Goal: Information Seeking & Learning: Learn about a topic

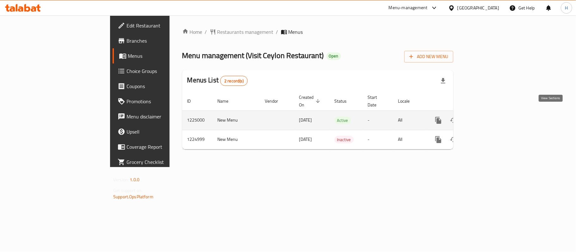
click at [488, 117] on icon "enhanced table" at bounding box center [484, 121] width 8 height 8
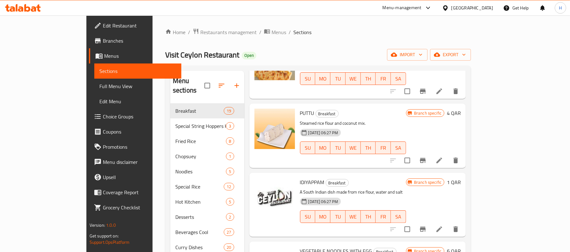
scroll to position [1045, 0]
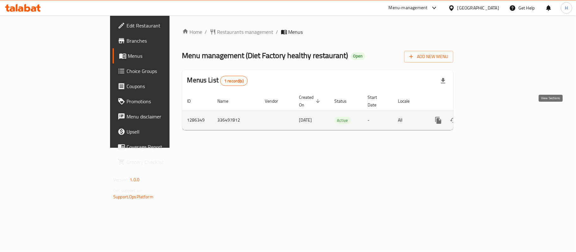
click at [488, 117] on icon "enhanced table" at bounding box center [484, 121] width 8 height 8
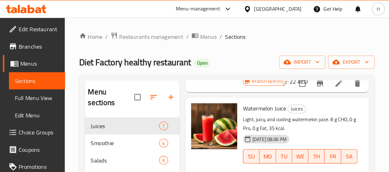
scroll to position [363, 0]
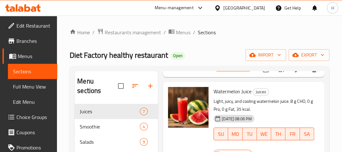
click at [227, 96] on span "Watermelon Juice" at bounding box center [233, 90] width 38 height 9
copy h6 "Watermelon Juice"
click at [266, 112] on p "Light, juicy, and cooling watermelon juice. 8 g CHO, 0 g Pro, 0 g Fat, 35 kcal." at bounding box center [264, 105] width 101 height 16
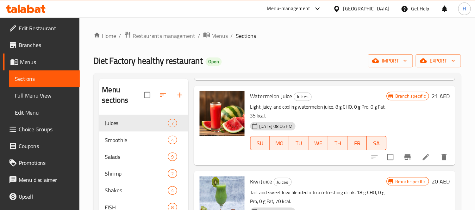
scroll to position [316, 0]
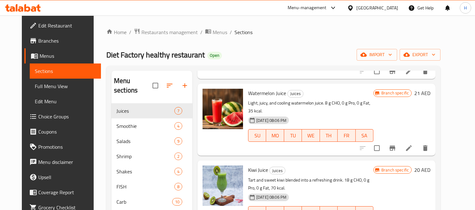
click at [304, 147] on div "Watermelon Juice Juices Light, juicy, and cooling watermelon juice. 8 g CHO, 0 …" at bounding box center [316, 120] width 238 height 72
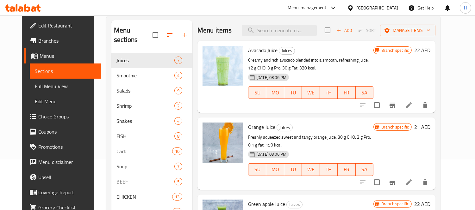
scroll to position [0, 0]
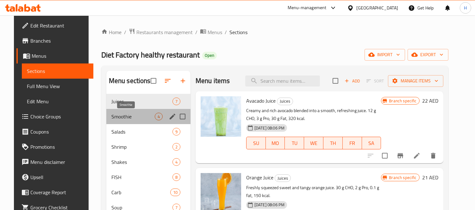
click at [134, 114] on span "Smoothie" at bounding box center [132, 117] width 43 height 8
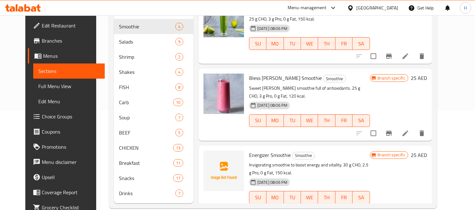
scroll to position [101, 0]
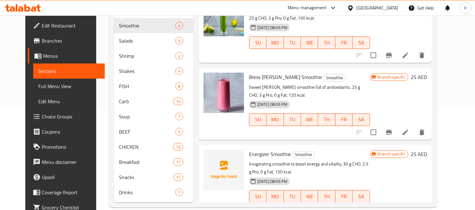
click at [274, 131] on div "Bless Berry Smoothie Smoothie Sweet berry smoothie full of antioxidants. 25 g C…" at bounding box center [314, 104] width 233 height 72
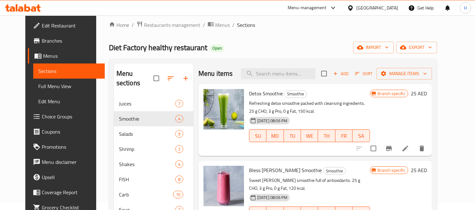
scroll to position [0, 0]
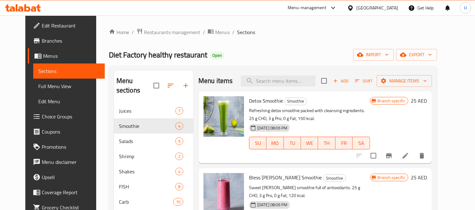
click at [268, 121] on p "Refreshing detox smoothie packed with cleansing ingredients. 25 g CHO, 3 g Pro,…" at bounding box center [309, 115] width 121 height 16
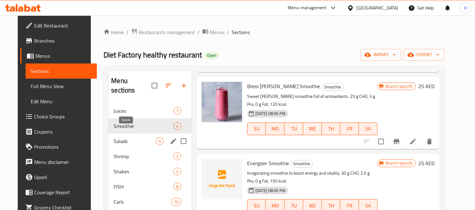
click at [129, 138] on span "Salads" at bounding box center [135, 142] width 42 height 8
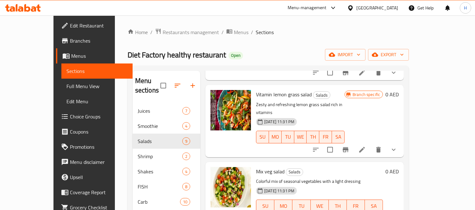
click at [266, 135] on div "Menu items Add Sort Manage items Farm To Kitchen Salad Salads Fresh farm-picked…" at bounding box center [301, 187] width 203 height 233
click at [286, 169] on span "Salads" at bounding box center [294, 172] width 17 height 7
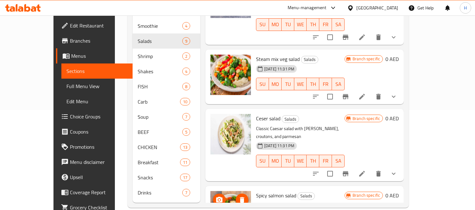
scroll to position [101, 0]
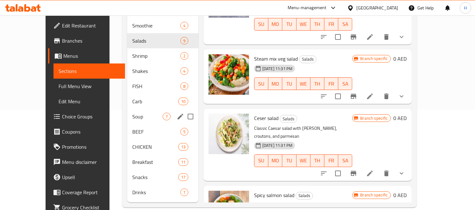
scroll to position [0, 0]
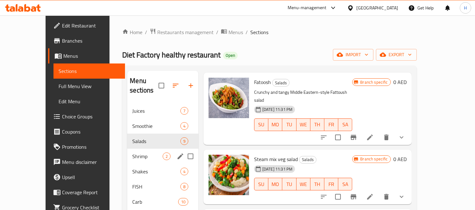
click at [132, 153] on span "Shrimp" at bounding box center [147, 157] width 30 height 8
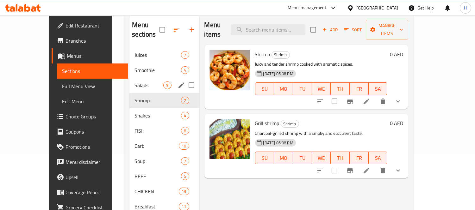
scroll to position [42, 0]
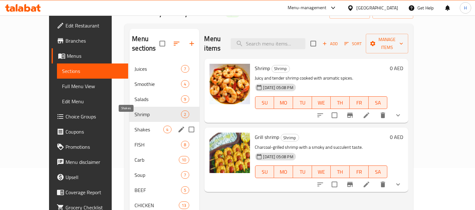
click at [134, 126] on span "Shakes" at bounding box center [148, 130] width 29 height 8
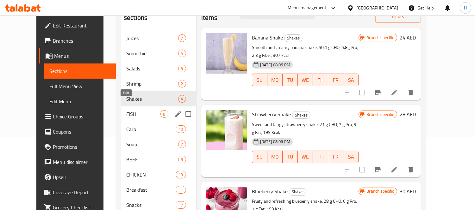
click at [128, 110] on span "FISH" at bounding box center [143, 114] width 34 height 8
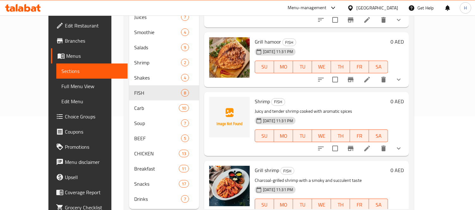
scroll to position [101, 0]
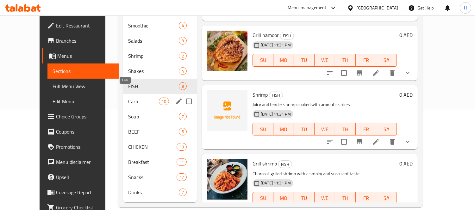
click at [130, 98] on span "Carb" at bounding box center [143, 102] width 30 height 8
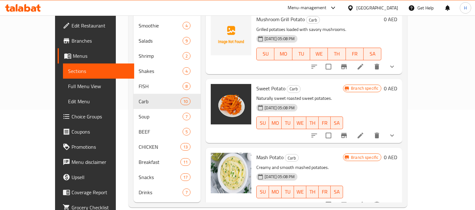
click at [283, 95] on p "Naturally sweet roasted sweet potatoes." at bounding box center [299, 99] width 87 height 8
click at [308, 102] on div "07-05-2025 05:08 PM SU MO TU WE TH FR SA" at bounding box center [300, 119] width 92 height 34
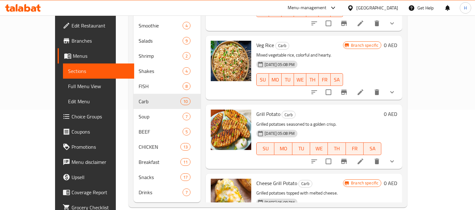
scroll to position [83, 0]
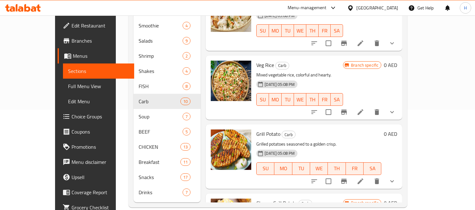
click at [318, 130] on h6 "Grill Potato Carb" at bounding box center [318, 134] width 125 height 9
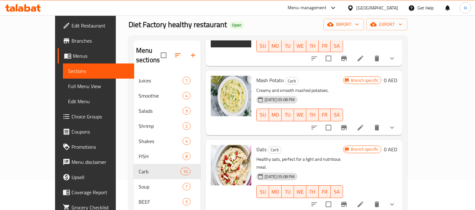
scroll to position [101, 0]
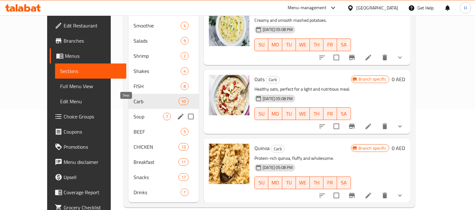
click at [134, 113] on span "Soup" at bounding box center [148, 117] width 29 height 8
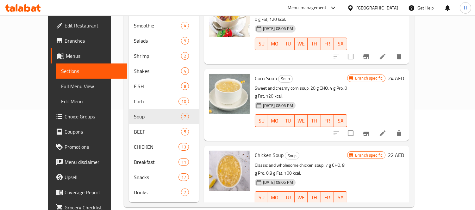
scroll to position [171, 0]
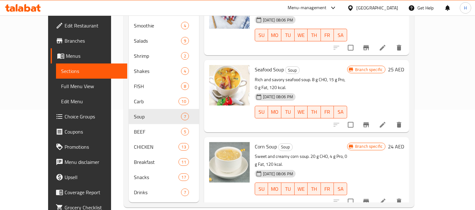
click at [255, 65] on span "Seafood Soup" at bounding box center [269, 69] width 29 height 9
copy h6 "Seafood Soup"
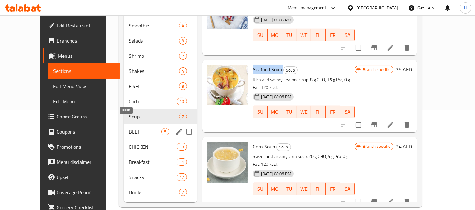
click at [133, 128] on span "BEEF" at bounding box center [145, 132] width 33 height 8
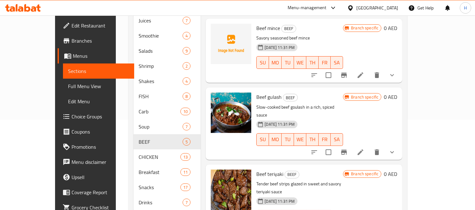
scroll to position [101, 0]
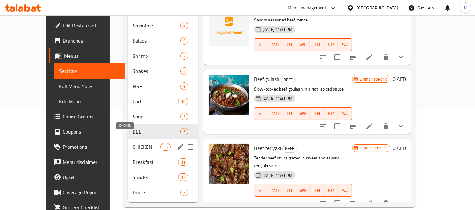
click at [133, 143] on span "CHICKEN" at bounding box center [147, 147] width 28 height 8
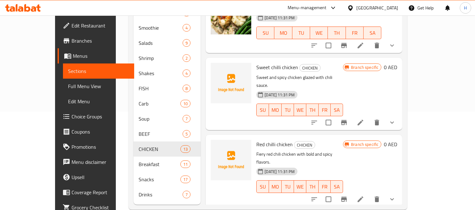
scroll to position [101, 0]
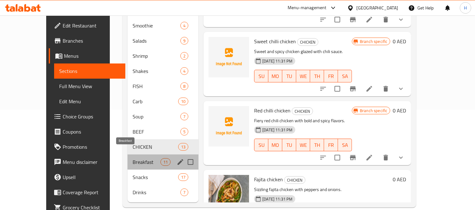
click at [133, 159] on span "Breakfast" at bounding box center [147, 163] width 28 height 8
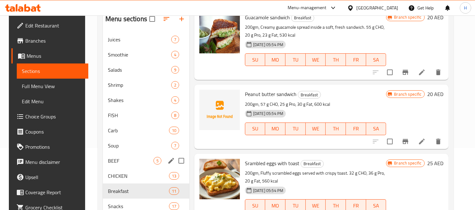
scroll to position [101, 0]
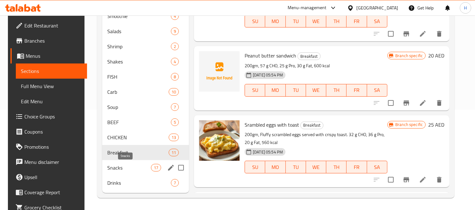
click at [119, 165] on span "Snacks" at bounding box center [129, 168] width 44 height 8
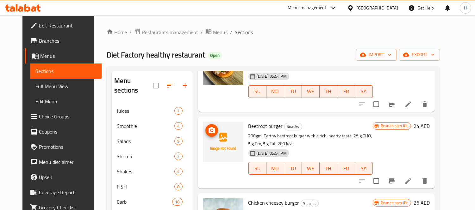
scroll to position [140, 0]
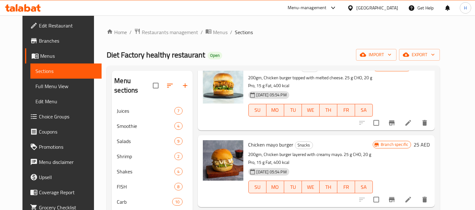
drag, startPoint x: 242, startPoint y: 167, endPoint x: 241, endPoint y: 182, distance: 14.6
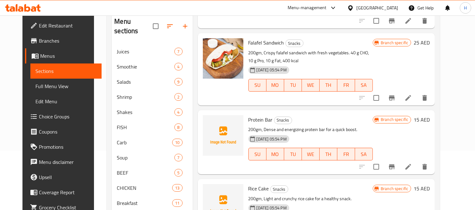
scroll to position [101, 0]
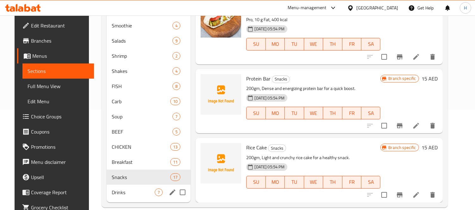
click at [133, 189] on span "Drinks" at bounding box center [133, 193] width 43 height 8
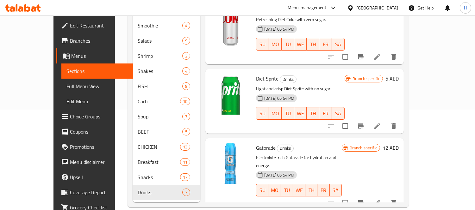
drag, startPoint x: 306, startPoint y: 142, endPoint x: 318, endPoint y: 93, distance: 50.3
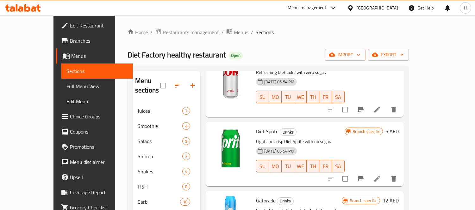
scroll to position [176, 0]
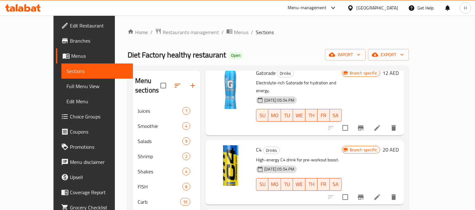
click at [312, 143] on div "C4 Drinks High-energy C4 drink for pre-workout boost. 30-04-2025 05:54 PM SU MO…" at bounding box center [298, 172] width 91 height 59
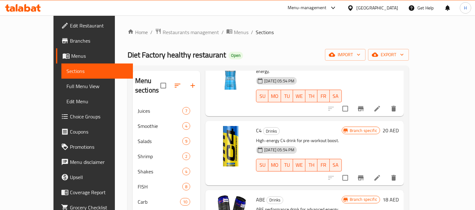
scroll to position [204, 0]
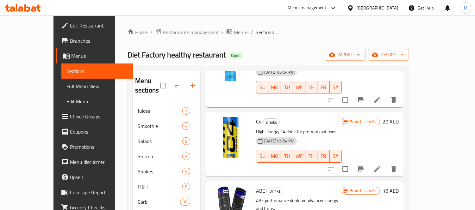
click at [311, 128] on p "High-energy C4 drink for pre-workout boost." at bounding box center [299, 132] width 86 height 8
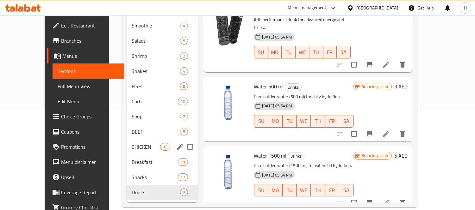
scroll to position [0, 0]
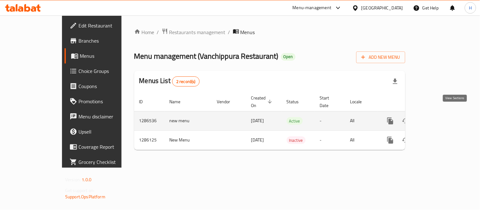
click at [440, 117] on icon "enhanced table" at bounding box center [436, 121] width 8 height 8
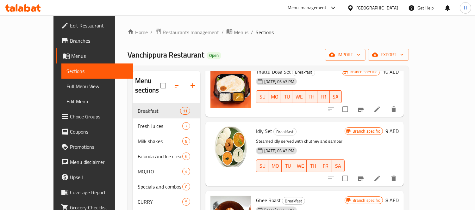
drag, startPoint x: 278, startPoint y: 146, endPoint x: 278, endPoint y: 162, distance: 16.1
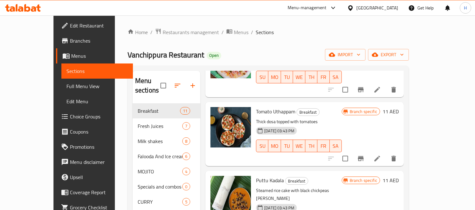
scroll to position [415, 0]
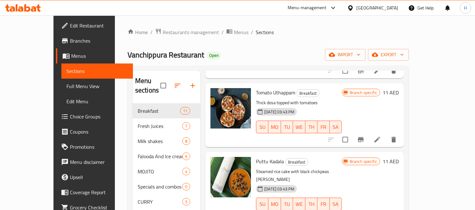
drag, startPoint x: 279, startPoint y: 134, endPoint x: 278, endPoint y: 156, distance: 21.9
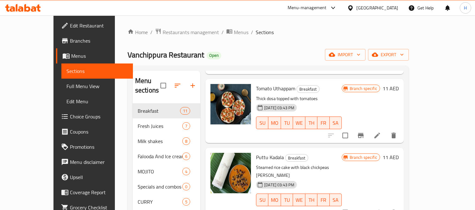
scroll to position [418, 0]
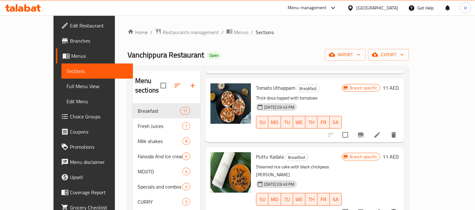
drag, startPoint x: 283, startPoint y: 157, endPoint x: 283, endPoint y: 165, distance: 8.5
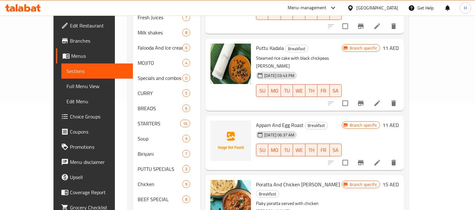
scroll to position [176, 0]
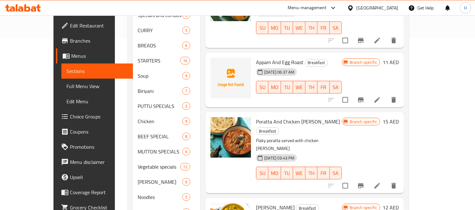
drag, startPoint x: 267, startPoint y: 138, endPoint x: 263, endPoint y: 168, distance: 30.9
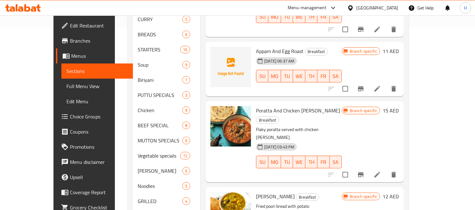
scroll to position [207, 0]
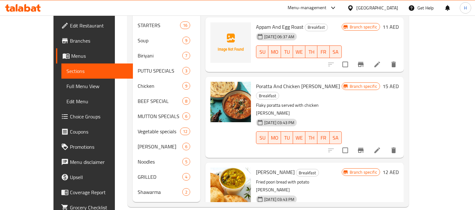
drag, startPoint x: 291, startPoint y: 113, endPoint x: 286, endPoint y: 137, distance: 24.6
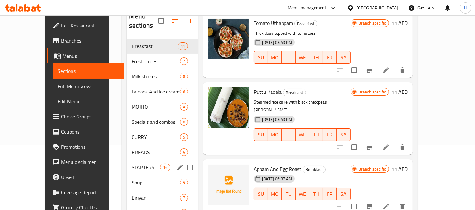
scroll to position [0, 0]
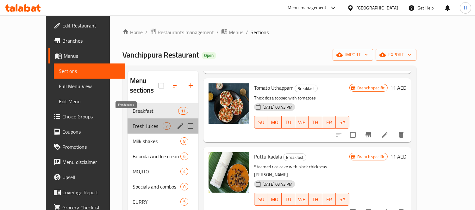
click at [140, 122] on span "Fresh Juices" at bounding box center [148, 126] width 30 height 8
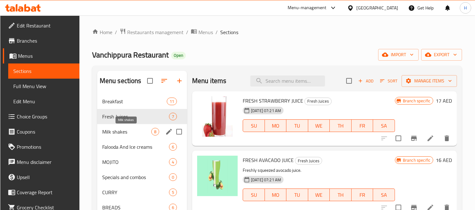
click at [126, 133] on span "Milk shakes" at bounding box center [126, 132] width 49 height 8
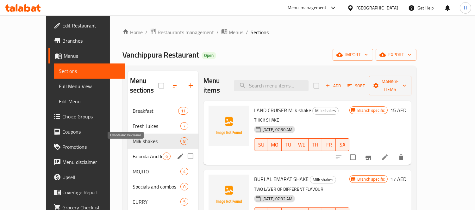
click at [133, 153] on span "Falooda And Ice creams" at bounding box center [148, 157] width 30 height 8
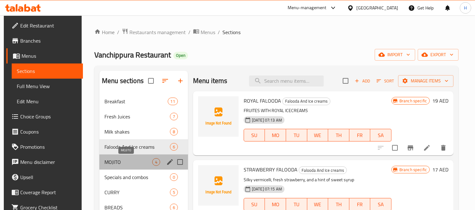
click at [137, 162] on span "MOJITO" at bounding box center [128, 163] width 48 height 8
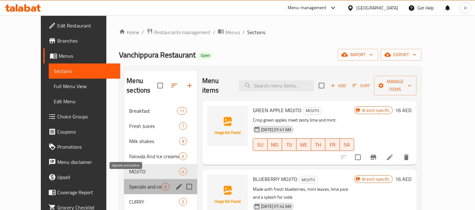
click at [129, 183] on span "Specials and combos" at bounding box center [145, 187] width 32 height 8
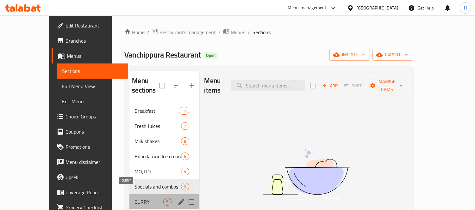
click at [134, 198] on span "CURRY" at bounding box center [148, 202] width 29 height 8
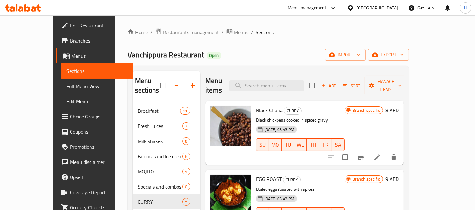
click at [277, 150] on div "Black Chana CURRY Black chickpeas cooked in spiced gravy 29-04-2025 03:43 PM SU…" at bounding box center [300, 132] width 94 height 59
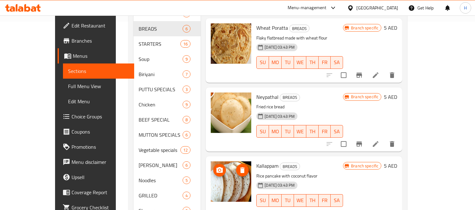
scroll to position [207, 0]
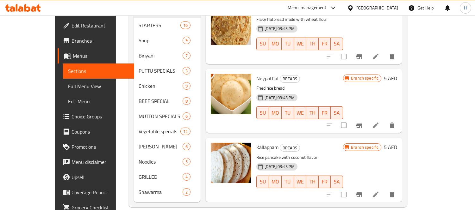
click at [291, 161] on div "29-04-2025 03:43 PM SU MO TU WE TH FR SA" at bounding box center [300, 178] width 92 height 34
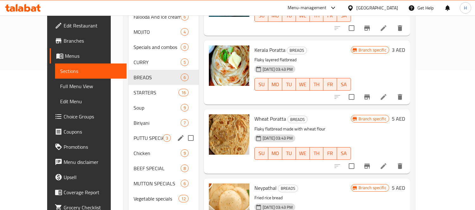
scroll to position [102, 0]
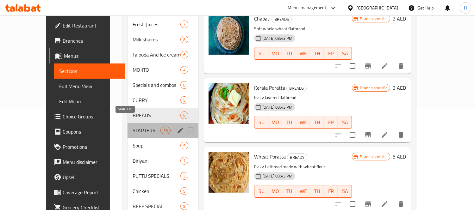
click at [133, 127] on span "STARTERS" at bounding box center [147, 131] width 28 height 8
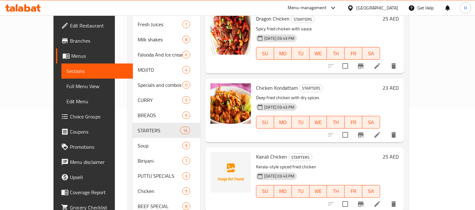
click at [318, 94] on p "Deep fried chicken with dry spices" at bounding box center [318, 98] width 124 height 8
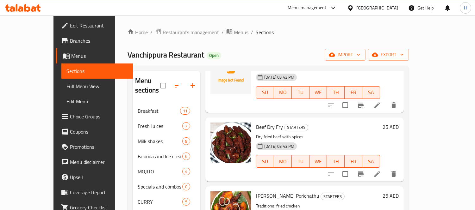
scroll to position [260, 0]
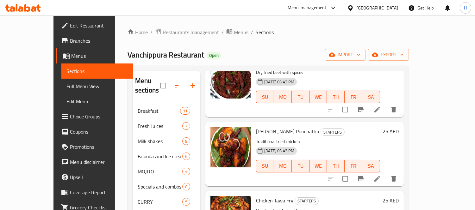
drag, startPoint x: 318, startPoint y: 127, endPoint x: 318, endPoint y: 140, distance: 13.9
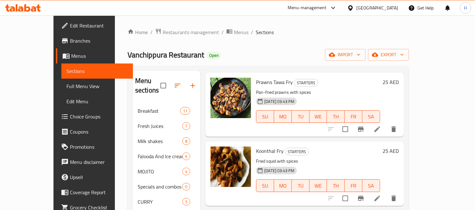
scroll to position [792, 0]
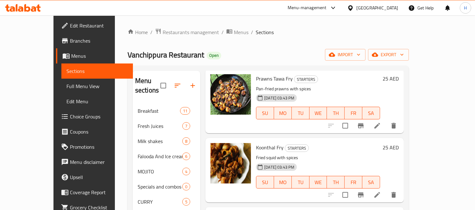
drag, startPoint x: 283, startPoint y: 118, endPoint x: 284, endPoint y: 151, distance: 33.2
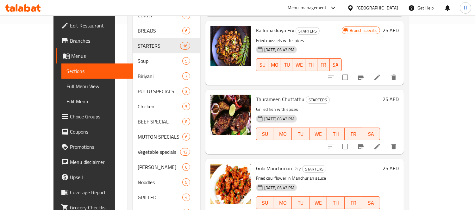
drag, startPoint x: 296, startPoint y: 143, endPoint x: 296, endPoint y: 159, distance: 15.5
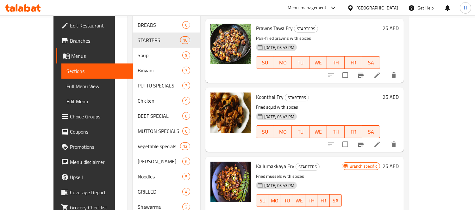
drag, startPoint x: 285, startPoint y: 89, endPoint x: 286, endPoint y: 71, distance: 17.7
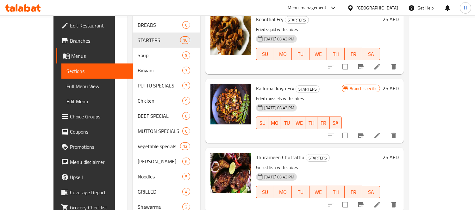
scroll to position [766, 0]
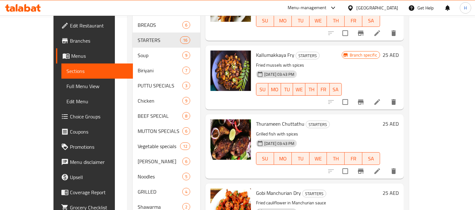
drag, startPoint x: 283, startPoint y: 106, endPoint x: 285, endPoint y: 124, distance: 17.8
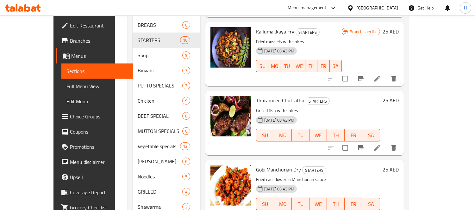
scroll to position [792, 0]
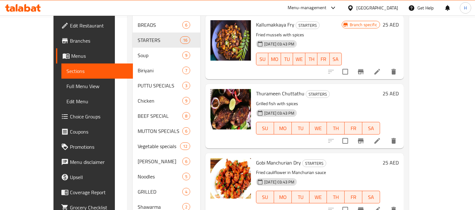
drag, startPoint x: 282, startPoint y: 117, endPoint x: 284, endPoint y: 135, distance: 18.1
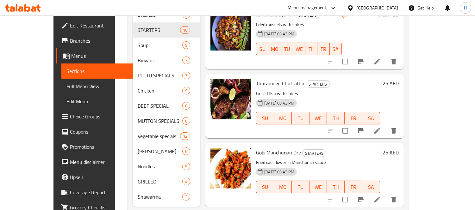
scroll to position [207, 0]
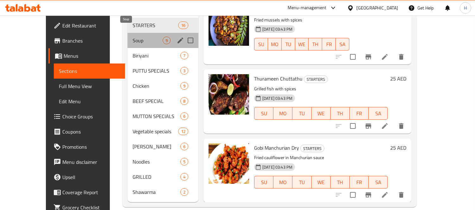
click at [133, 37] on span "Soup" at bounding box center [148, 41] width 30 height 8
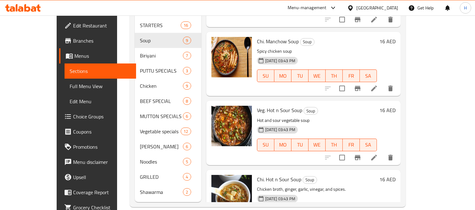
drag, startPoint x: 274, startPoint y: 150, endPoint x: 271, endPoint y: 105, distance: 45.1
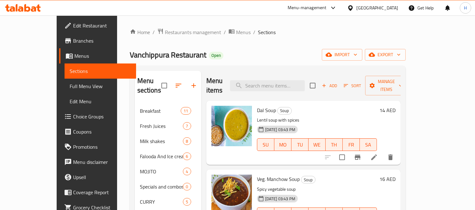
drag, startPoint x: 268, startPoint y: 159, endPoint x: 267, endPoint y: 106, distance: 52.5
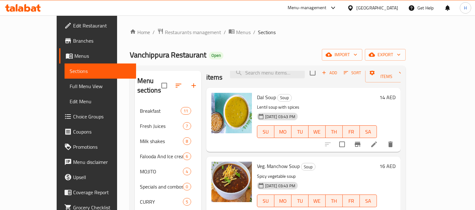
scroll to position [24, 0]
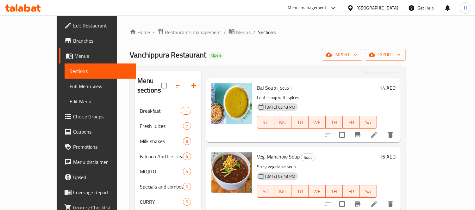
drag, startPoint x: 265, startPoint y: 139, endPoint x: 265, endPoint y: 154, distance: 15.2
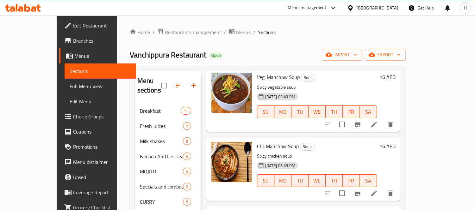
drag, startPoint x: 273, startPoint y: 127, endPoint x: 276, endPoint y: 153, distance: 26.1
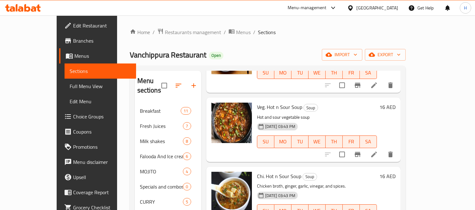
drag, startPoint x: 268, startPoint y: 123, endPoint x: 270, endPoint y: 138, distance: 14.4
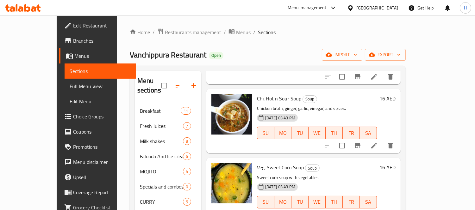
scroll to position [308, 0]
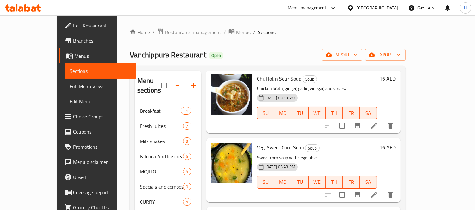
drag, startPoint x: 260, startPoint y: 123, endPoint x: 264, endPoint y: 144, distance: 20.7
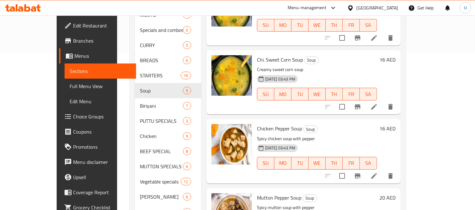
drag, startPoint x: 262, startPoint y: 134, endPoint x: 266, endPoint y: 146, distance: 13.0
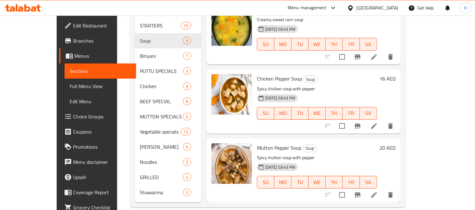
scroll to position [207, 0]
drag, startPoint x: 263, startPoint y: 119, endPoint x: 265, endPoint y: 138, distance: 18.8
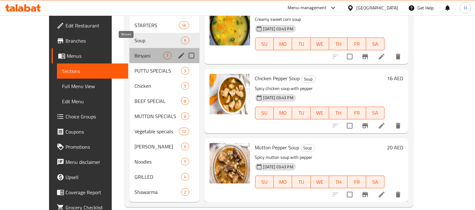
click at [134, 52] on span "Biriyani" at bounding box center [148, 56] width 29 height 8
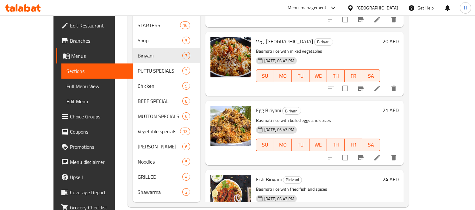
drag, startPoint x: 258, startPoint y: 132, endPoint x: 267, endPoint y: 106, distance: 27.7
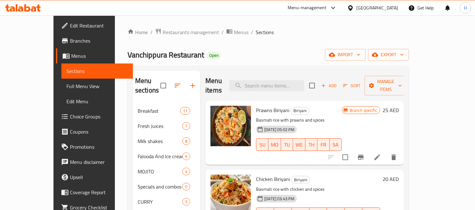
drag, startPoint x: 280, startPoint y: 156, endPoint x: 291, endPoint y: 103, distance: 54.3
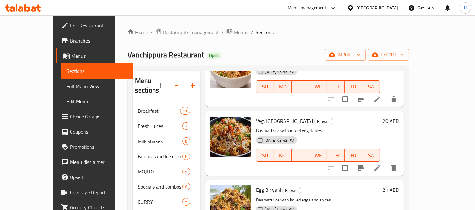
drag, startPoint x: 312, startPoint y: 172, endPoint x: 310, endPoint y: 184, distance: 11.9
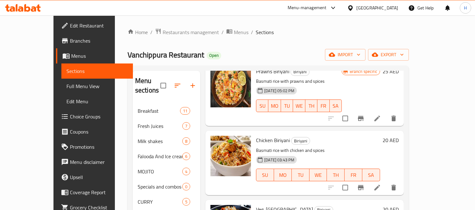
drag, startPoint x: 302, startPoint y: 124, endPoint x: 299, endPoint y: 99, distance: 24.5
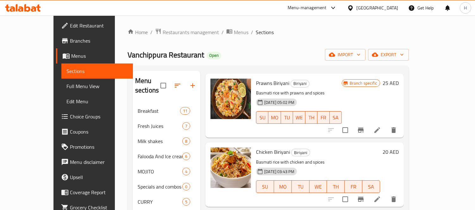
drag, startPoint x: 290, startPoint y: 118, endPoint x: 282, endPoint y: 128, distance: 12.8
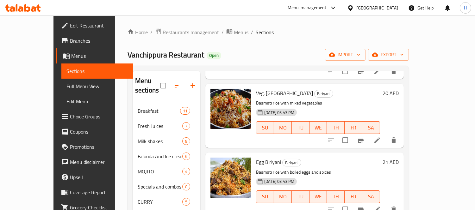
scroll to position [170, 0]
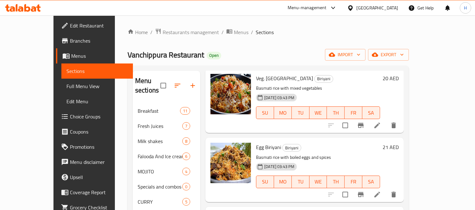
drag, startPoint x: 275, startPoint y: 100, endPoint x: 277, endPoint y: 132, distance: 32.3
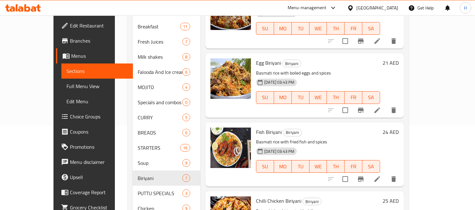
drag, startPoint x: 290, startPoint y: 143, endPoint x: 290, endPoint y: 162, distance: 19.0
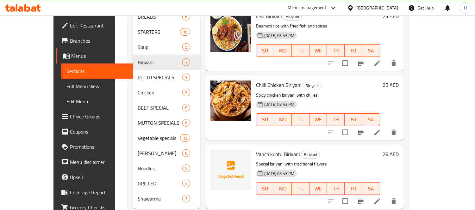
scroll to position [207, 0]
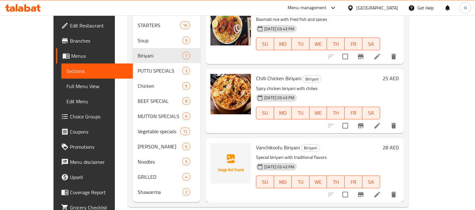
drag, startPoint x: 261, startPoint y: 170, endPoint x: 260, endPoint y: 181, distance: 11.4
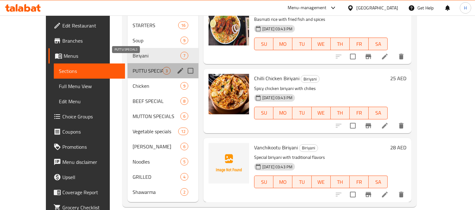
click at [133, 67] on span "PUTTU SPECIALS" at bounding box center [148, 71] width 30 height 8
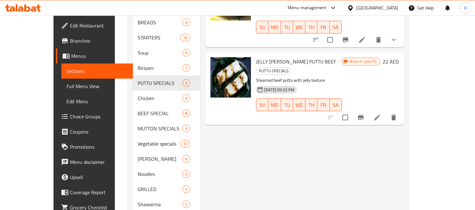
scroll to position [207, 0]
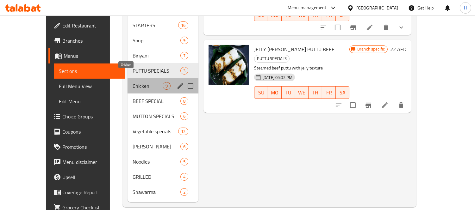
click at [134, 82] on span "Chicken" at bounding box center [148, 86] width 30 height 8
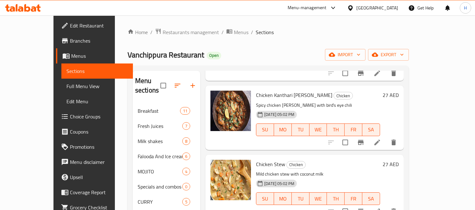
scroll to position [230, 0]
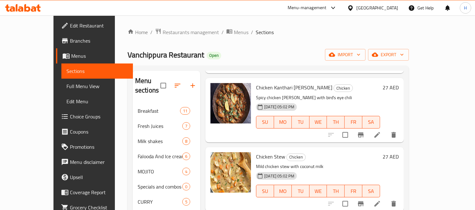
drag, startPoint x: 272, startPoint y: 135, endPoint x: 273, endPoint y: 150, distance: 14.9
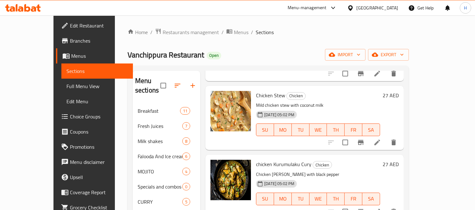
scroll to position [308, 0]
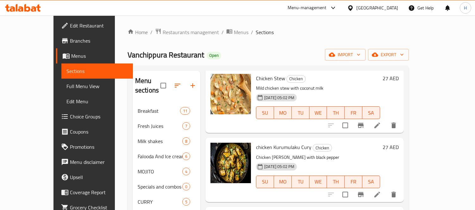
drag, startPoint x: 280, startPoint y: 146, endPoint x: 276, endPoint y: 169, distance: 23.4
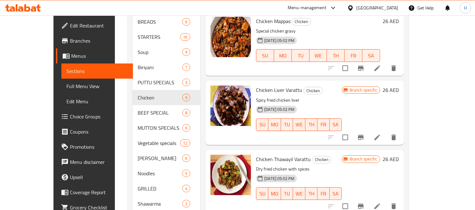
scroll to position [207, 0]
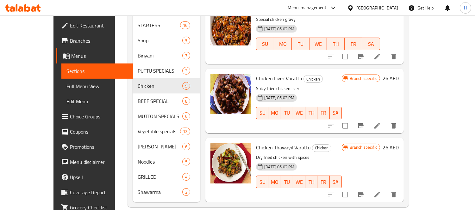
drag, startPoint x: 260, startPoint y: 122, endPoint x: 261, endPoint y: 146, distance: 23.4
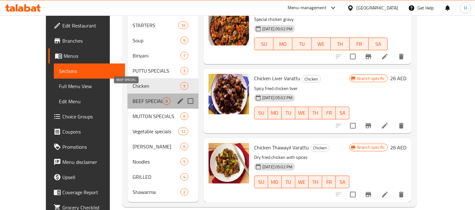
click at [133, 97] on span "BEEF SPECIAL" at bounding box center [148, 101] width 30 height 8
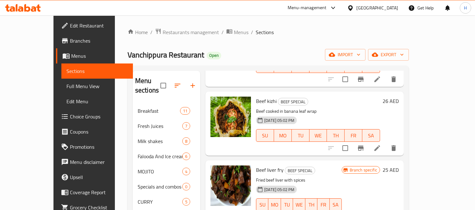
drag, startPoint x: 287, startPoint y: 170, endPoint x: 289, endPoint y: 182, distance: 11.6
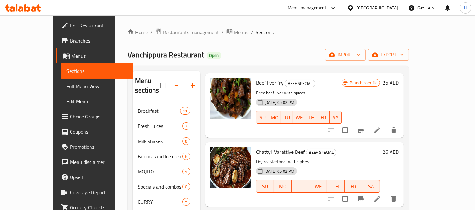
scroll to position [230, 0]
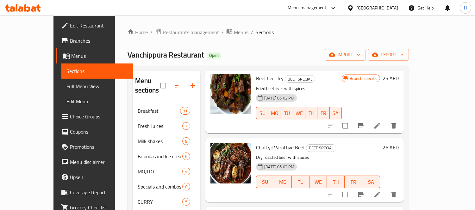
drag, startPoint x: 276, startPoint y: 124, endPoint x: 278, endPoint y: 147, distance: 22.9
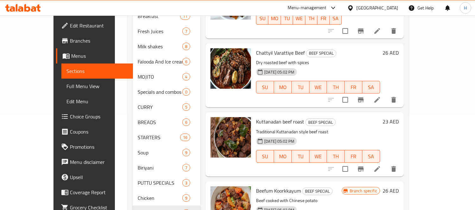
drag, startPoint x: 280, startPoint y: 159, endPoint x: 284, endPoint y: 177, distance: 18.2
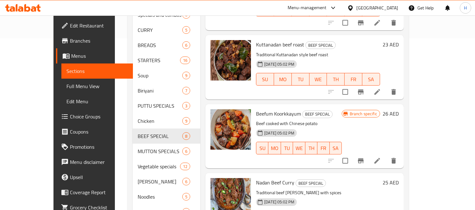
scroll to position [207, 0]
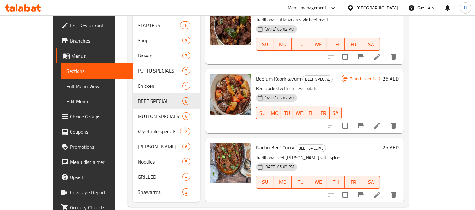
drag, startPoint x: 271, startPoint y: 139, endPoint x: 252, endPoint y: 137, distance: 19.4
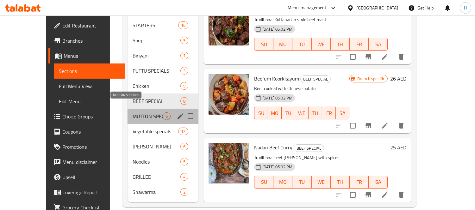
click at [133, 113] on span "MUTTON SPECIALS" at bounding box center [148, 117] width 30 height 8
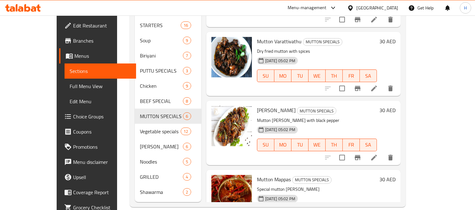
drag, startPoint x: 297, startPoint y: 128, endPoint x: 296, endPoint y: 76, distance: 51.9
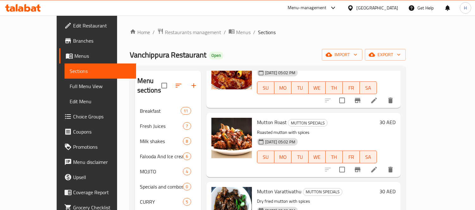
drag, startPoint x: 345, startPoint y: 148, endPoint x: 345, endPoint y: 159, distance: 11.4
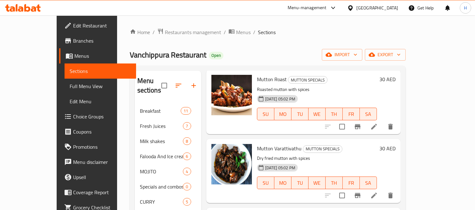
scroll to position [101, 0]
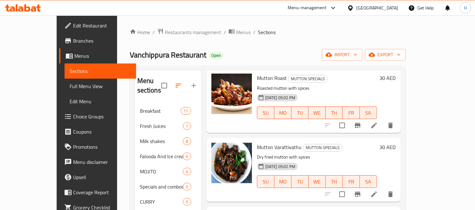
drag, startPoint x: 330, startPoint y: 127, endPoint x: 327, endPoint y: 156, distance: 29.7
click at [327, 160] on div "29-04-2025 05:02 PM SU MO TU WE TH FR SA" at bounding box center [316, 177] width 125 height 34
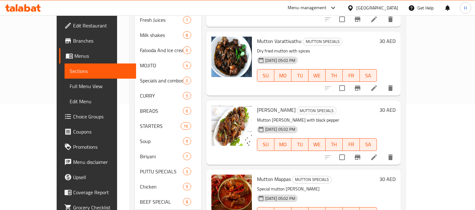
drag, startPoint x: 327, startPoint y: 147, endPoint x: 327, endPoint y: 163, distance: 15.5
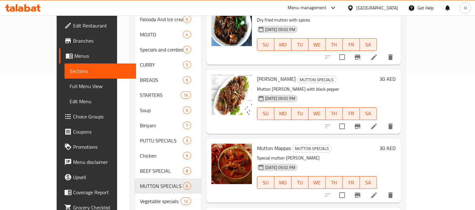
drag, startPoint x: 298, startPoint y: 157, endPoint x: 299, endPoint y: 168, distance: 11.4
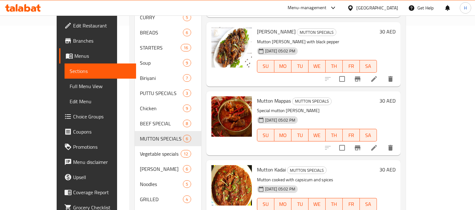
scroll to position [207, 0]
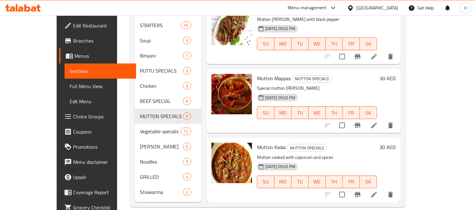
drag, startPoint x: 287, startPoint y: 134, endPoint x: 289, endPoint y: 153, distance: 19.0
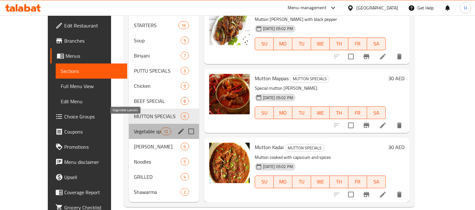
click at [134, 128] on span "Vegetable specials" at bounding box center [147, 132] width 27 height 8
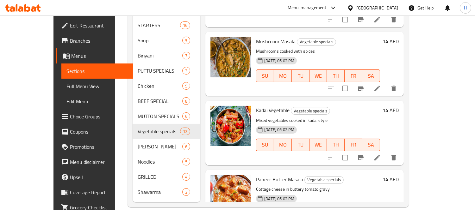
drag, startPoint x: 268, startPoint y: 143, endPoint x: 274, endPoint y: 83, distance: 59.8
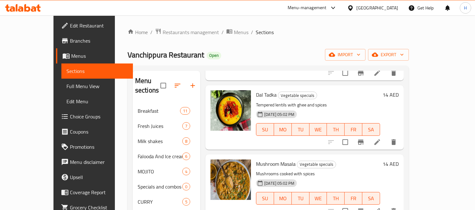
scroll to position [106, 0]
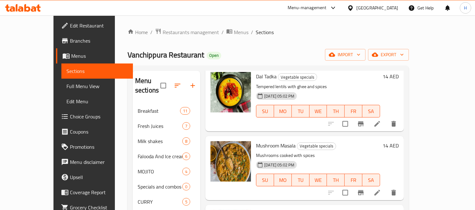
drag, startPoint x: 304, startPoint y: 167, endPoint x: 305, endPoint y: 188, distance: 20.9
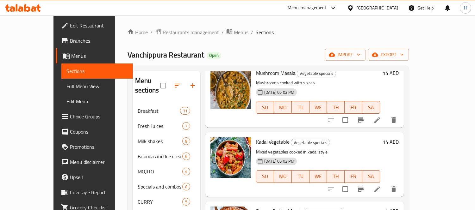
drag, startPoint x: 273, startPoint y: 151, endPoint x: 278, endPoint y: 169, distance: 18.8
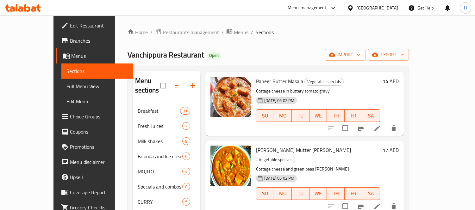
drag, startPoint x: 274, startPoint y: 145, endPoint x: 283, endPoint y: 174, distance: 30.8
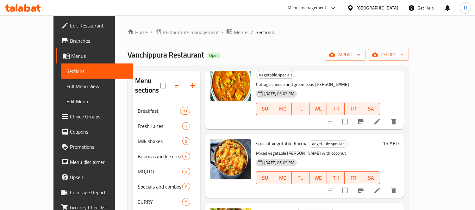
drag, startPoint x: 270, startPoint y: 138, endPoint x: 275, endPoint y: 157, distance: 20.1
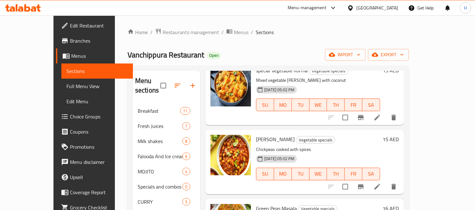
drag, startPoint x: 278, startPoint y: 135, endPoint x: 279, endPoint y: 153, distance: 18.4
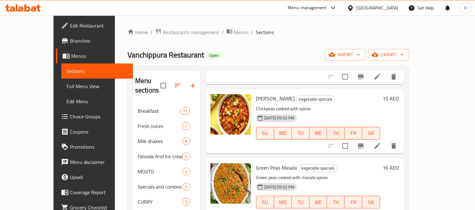
scroll to position [516, 0]
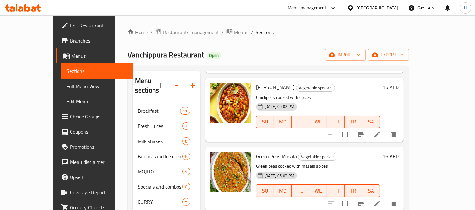
drag, startPoint x: 281, startPoint y: 176, endPoint x: 279, endPoint y: 188, distance: 11.8
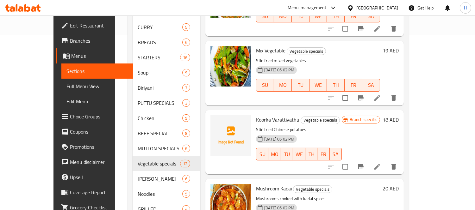
scroll to position [207, 0]
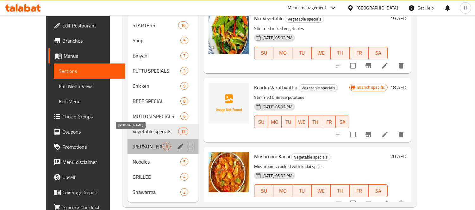
click at [133, 143] on span "FRIED RICE" at bounding box center [148, 147] width 30 height 8
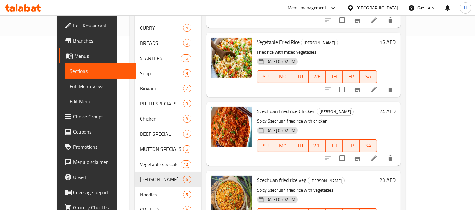
scroll to position [207, 0]
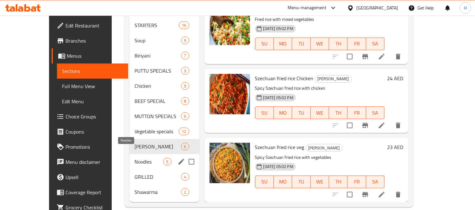
click at [134, 158] on span "Noodles" at bounding box center [148, 162] width 29 height 8
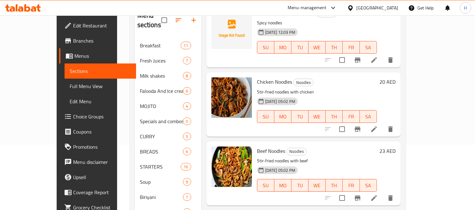
scroll to position [176, 0]
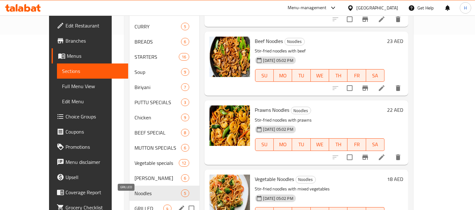
click at [134, 205] on span "GRILLED" at bounding box center [148, 209] width 29 height 8
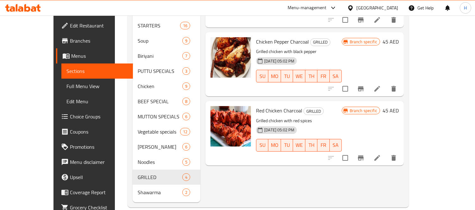
scroll to position [207, 0]
drag, startPoint x: 220, startPoint y: 128, endPoint x: 230, endPoint y: 163, distance: 36.7
click at [230, 163] on div "Menu items Add Sort Manage items GRILL CHICKEN GRILLED Grilled chicken with spi…" at bounding box center [301, 33] width 203 height 339
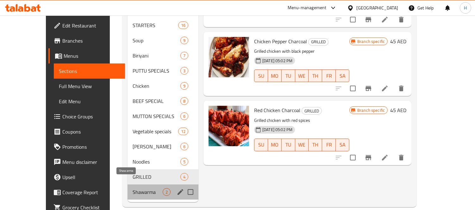
click at [133, 189] on span "Shawarma" at bounding box center [148, 193] width 30 height 8
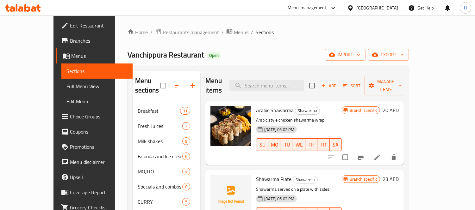
drag, startPoint x: 257, startPoint y: 143, endPoint x: 258, endPoint y: 68, distance: 75.3
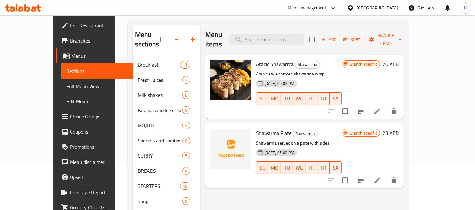
drag, startPoint x: 314, startPoint y: 114, endPoint x: 317, endPoint y: 124, distance: 10.1
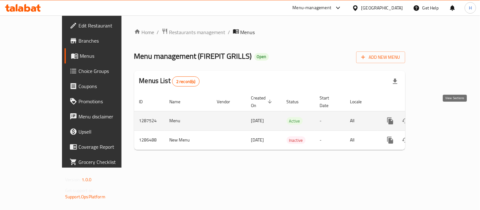
click at [440, 117] on icon "enhanced table" at bounding box center [436, 121] width 8 height 8
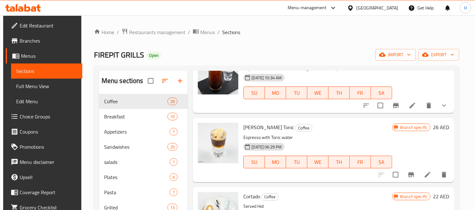
scroll to position [184, 0]
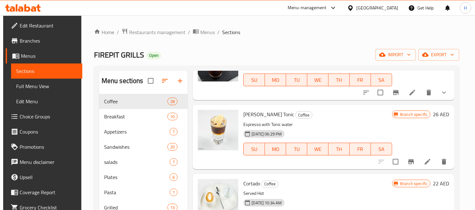
drag, startPoint x: 282, startPoint y: 122, endPoint x: 290, endPoint y: 142, distance: 21.4
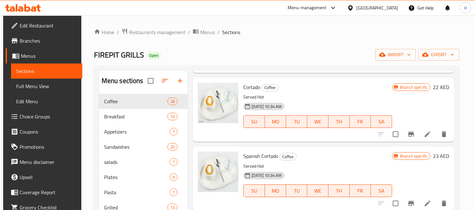
drag, startPoint x: 302, startPoint y: 111, endPoint x: 308, endPoint y: 137, distance: 26.6
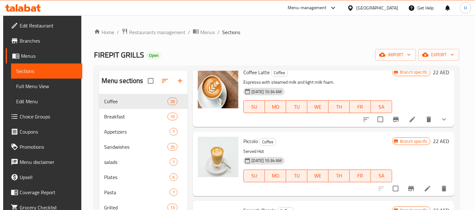
drag, startPoint x: 308, startPoint y: 103, endPoint x: 304, endPoint y: 128, distance: 25.2
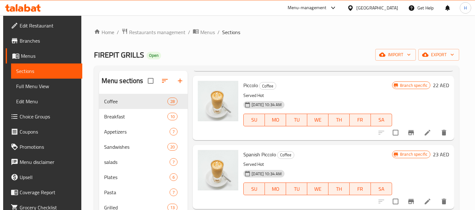
drag, startPoint x: 281, startPoint y: 136, endPoint x: 283, endPoint y: 143, distance: 7.4
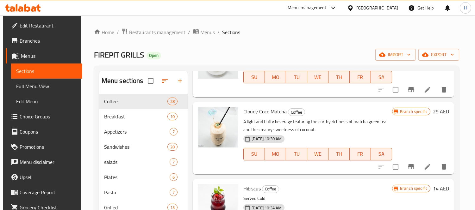
drag, startPoint x: 284, startPoint y: 143, endPoint x: 290, endPoint y: 158, distance: 16.0
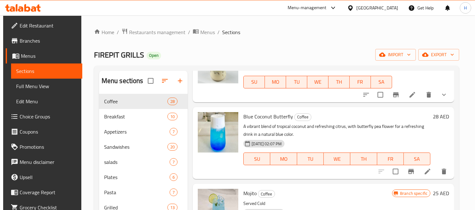
drag, startPoint x: 280, startPoint y: 133, endPoint x: 283, endPoint y: 150, distance: 17.1
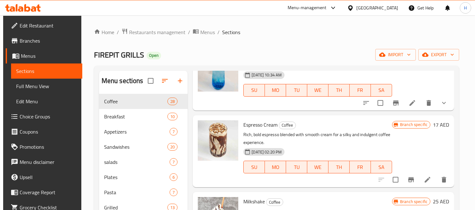
scroll to position [955, 0]
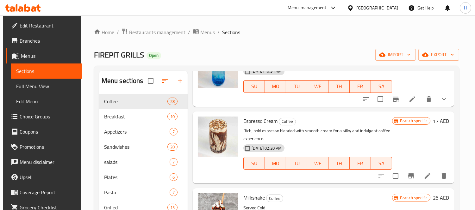
drag, startPoint x: 292, startPoint y: 141, endPoint x: 297, endPoint y: 151, distance: 10.9
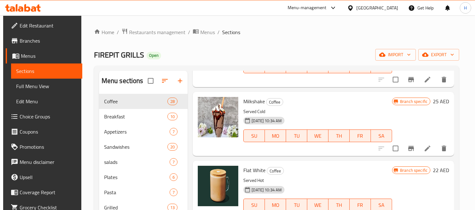
drag, startPoint x: 295, startPoint y: 135, endPoint x: 300, endPoint y: 157, distance: 22.3
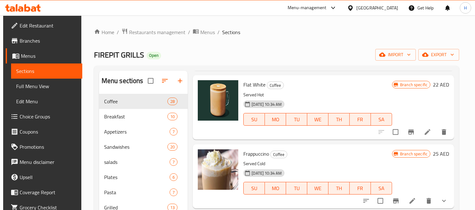
drag, startPoint x: 285, startPoint y: 103, endPoint x: 291, endPoint y: 124, distance: 21.6
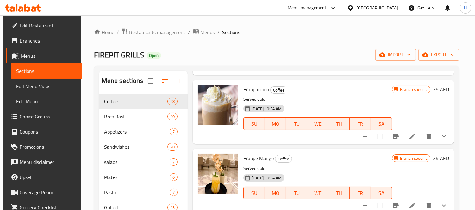
drag, startPoint x: 269, startPoint y: 138, endPoint x: 281, endPoint y: 159, distance: 24.2
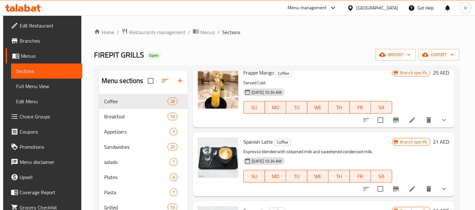
scroll to position [1294, 0]
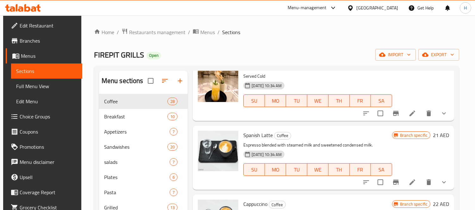
drag, startPoint x: 267, startPoint y: 143, endPoint x: 276, endPoint y: 153, distance: 13.7
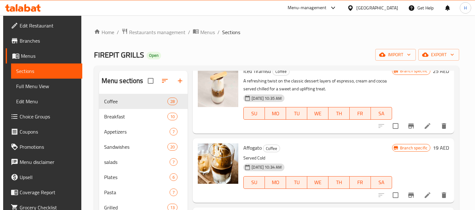
scroll to position [1647, 0]
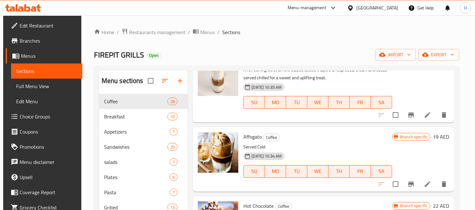
drag, startPoint x: 276, startPoint y: 153, endPoint x: 281, endPoint y: 170, distance: 16.9
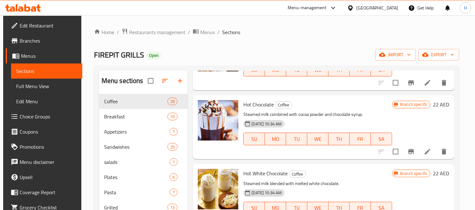
scroll to position [1750, 0]
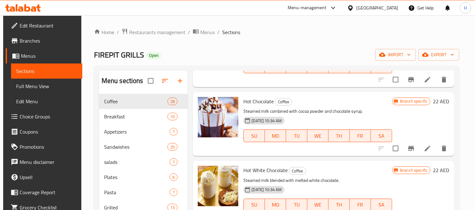
drag, startPoint x: 286, startPoint y: 128, endPoint x: 289, endPoint y: 151, distance: 22.7
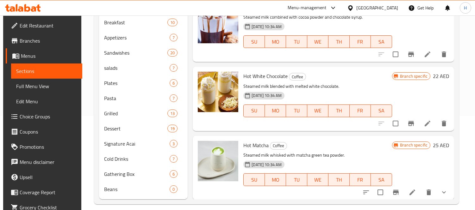
scroll to position [101, 0]
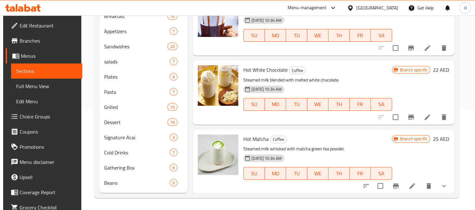
drag, startPoint x: 279, startPoint y: 175, endPoint x: 283, endPoint y: 191, distance: 15.9
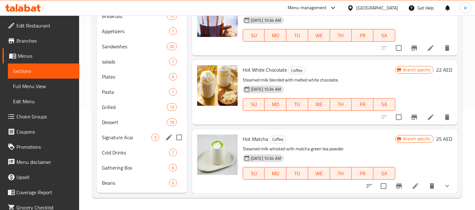
scroll to position [0, 0]
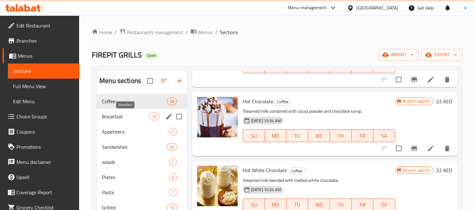
click at [119, 119] on span "Breakfast" at bounding box center [125, 117] width 47 height 8
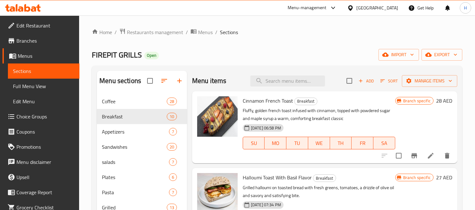
click at [245, 158] on div "Cinnamon French Toast Breakfast Fluffy, golden french toast infused with cinnam…" at bounding box center [319, 127] width 158 height 67
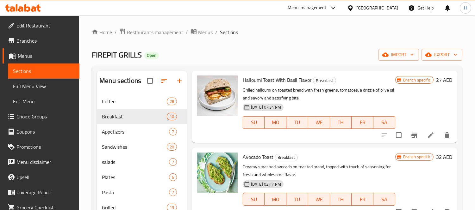
drag, startPoint x: 264, startPoint y: 123, endPoint x: 263, endPoint y: 150, distance: 27.5
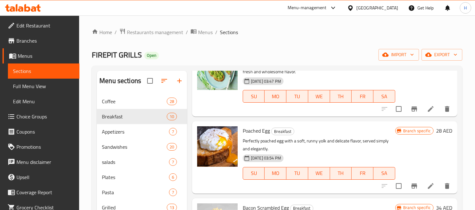
drag, startPoint x: 262, startPoint y: 172, endPoint x: 261, endPoint y: 178, distance: 6.4
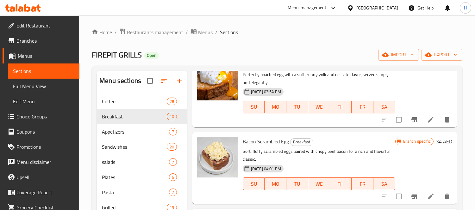
scroll to position [290, 0]
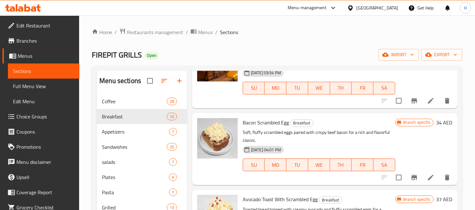
drag, startPoint x: 270, startPoint y: 134, endPoint x: 269, endPoint y: 156, distance: 21.5
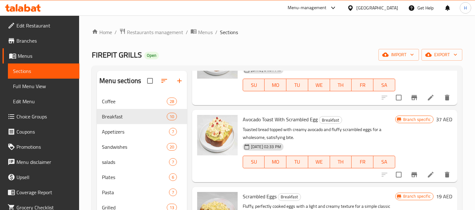
drag, startPoint x: 285, startPoint y: 128, endPoint x: 285, endPoint y: 135, distance: 7.3
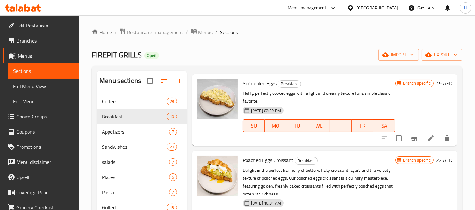
scroll to position [513, 0]
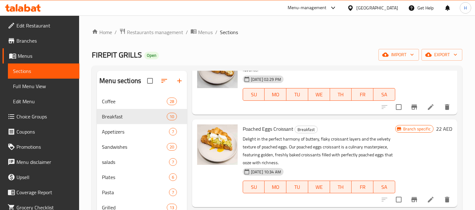
drag, startPoint x: 274, startPoint y: 137, endPoint x: 274, endPoint y: 145, distance: 7.9
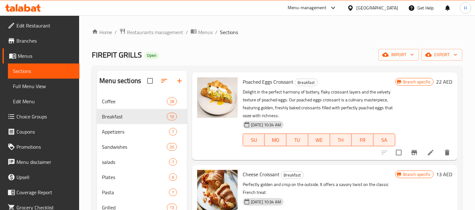
scroll to position [578, 0]
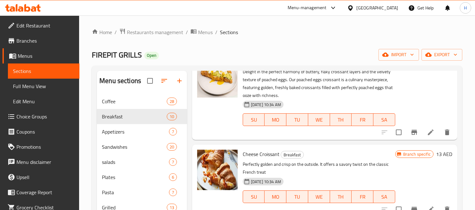
drag, startPoint x: 274, startPoint y: 145, endPoint x: 271, endPoint y: 163, distance: 18.8
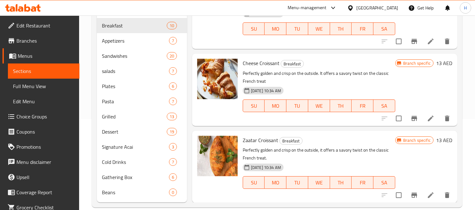
scroll to position [101, 0]
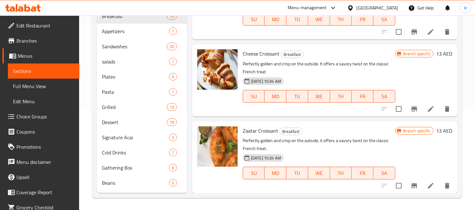
drag, startPoint x: 282, startPoint y: 163, endPoint x: 281, endPoint y: 178, distance: 15.2
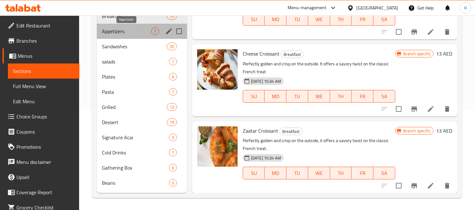
click at [132, 33] on span "Appetizers" at bounding box center [126, 32] width 49 height 8
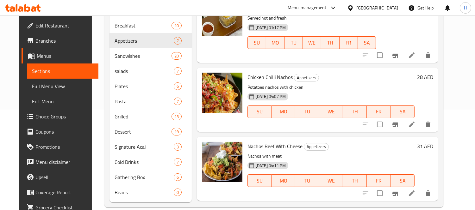
drag, startPoint x: 290, startPoint y: 152, endPoint x: 298, endPoint y: 96, distance: 56.5
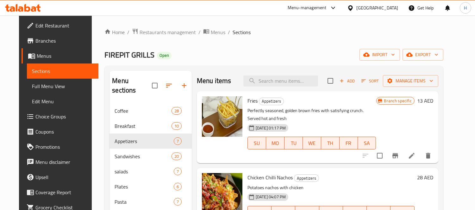
drag, startPoint x: 301, startPoint y: 140, endPoint x: 303, endPoint y: 120, distance: 20.7
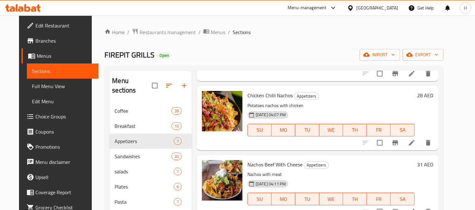
scroll to position [98, 0]
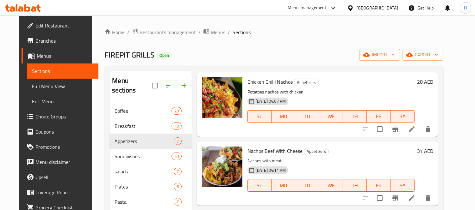
drag, startPoint x: 272, startPoint y: 132, endPoint x: 274, endPoint y: 149, distance: 17.8
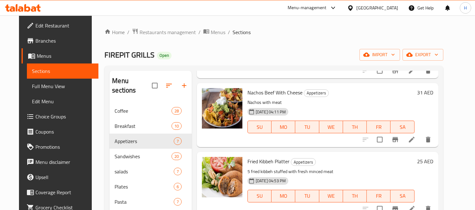
drag, startPoint x: 274, startPoint y: 149, endPoint x: 274, endPoint y: 162, distance: 12.3
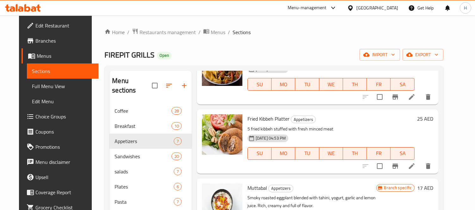
drag, startPoint x: 282, startPoint y: 167, endPoint x: 279, endPoint y: 179, distance: 12.4
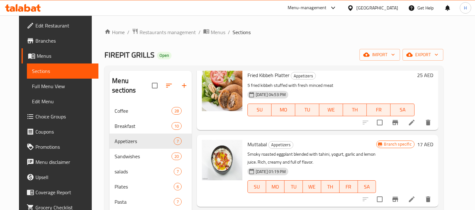
scroll to position [300, 0]
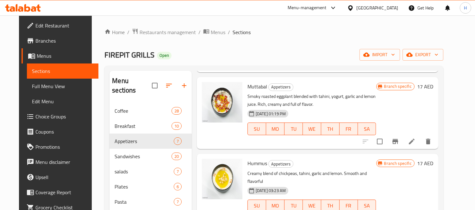
drag, startPoint x: 270, startPoint y: 106, endPoint x: 271, endPoint y: 138, distance: 32.0
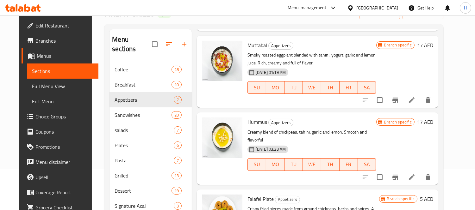
scroll to position [101, 0]
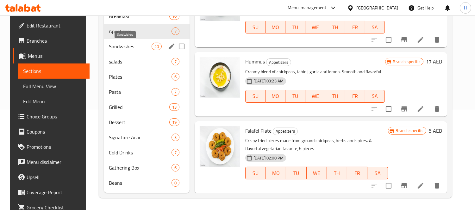
click at [125, 48] on span "Sandwishes" at bounding box center [130, 47] width 43 height 8
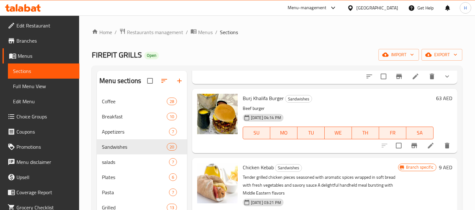
drag, startPoint x: 315, startPoint y: 163, endPoint x: 319, endPoint y: 181, distance: 18.1
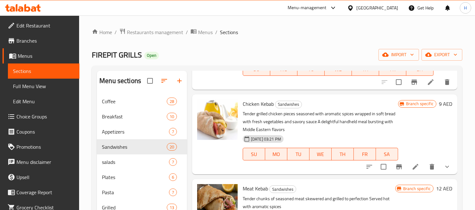
scroll to position [170, 0]
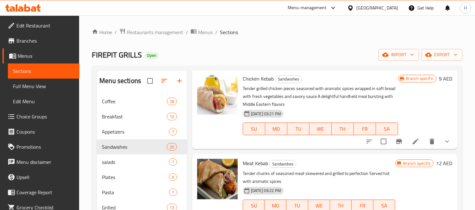
drag, startPoint x: 280, startPoint y: 104, endPoint x: 281, endPoint y: 124, distance: 19.6
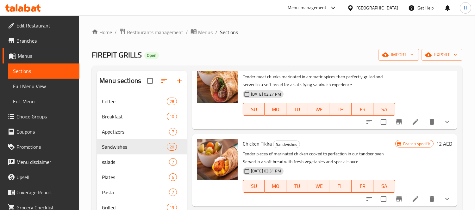
drag, startPoint x: 263, startPoint y: 98, endPoint x: 263, endPoint y: 121, distance: 23.1
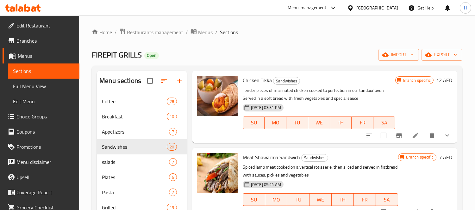
drag, startPoint x: 269, startPoint y: 138, endPoint x: 272, endPoint y: 159, distance: 21.1
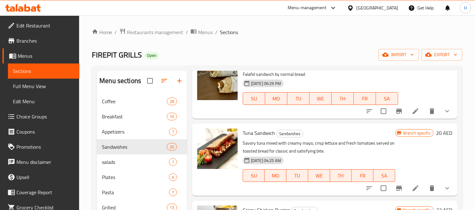
drag, startPoint x: 276, startPoint y: 175, endPoint x: 276, endPoint y: 179, distance: 4.1
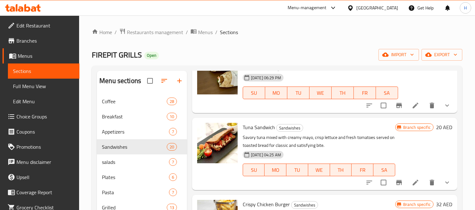
scroll to position [586, 0]
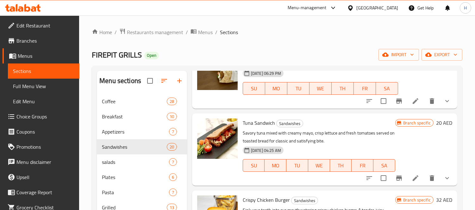
drag, startPoint x: 285, startPoint y: 138, endPoint x: 281, endPoint y: 153, distance: 15.3
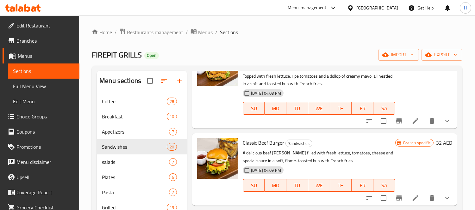
drag, startPoint x: 292, startPoint y: 128, endPoint x: 292, endPoint y: 152, distance: 24.7
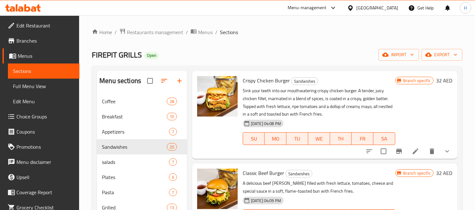
drag, startPoint x: 292, startPoint y: 148, endPoint x: 292, endPoint y: 124, distance: 23.7
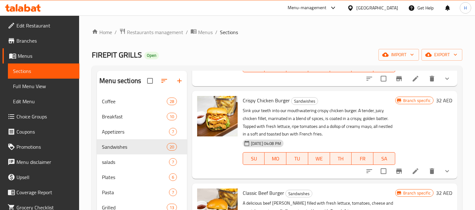
drag, startPoint x: 271, startPoint y: 159, endPoint x: 276, endPoint y: 146, distance: 13.2
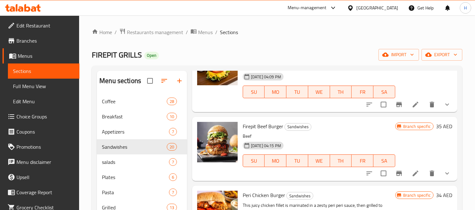
scroll to position [845, 0]
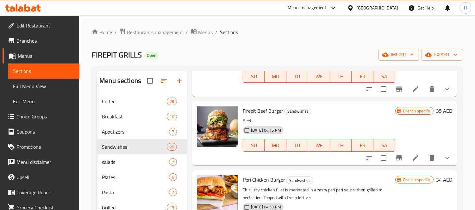
drag, startPoint x: 278, startPoint y: 124, endPoint x: 276, endPoint y: 145, distance: 20.3
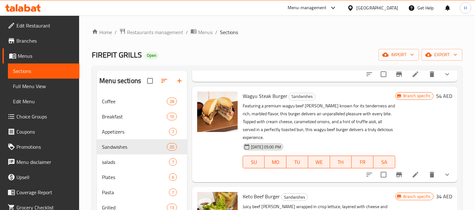
drag, startPoint x: 273, startPoint y: 153, endPoint x: 276, endPoint y: 172, distance: 19.1
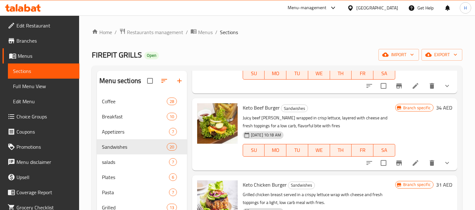
scroll to position [1122, 0]
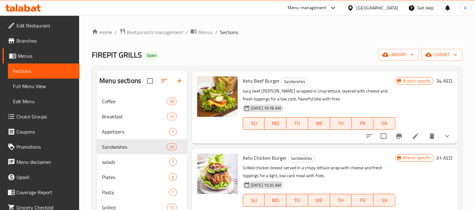
drag, startPoint x: 287, startPoint y: 126, endPoint x: 289, endPoint y: 147, distance: 21.6
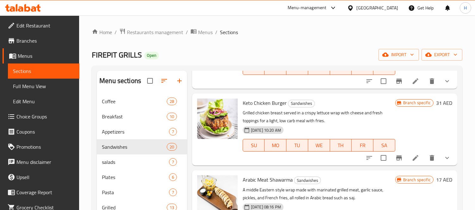
scroll to position [1223, 0]
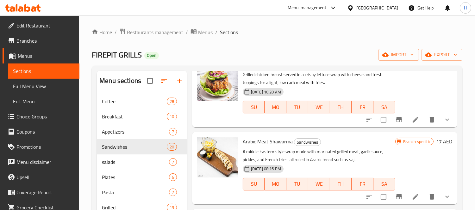
drag, startPoint x: 277, startPoint y: 148, endPoint x: 281, endPoint y: 178, distance: 30.1
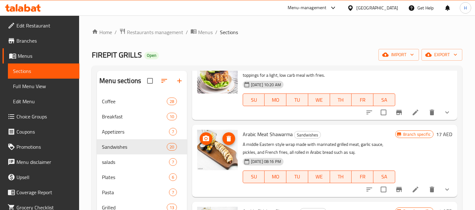
drag, startPoint x: 211, startPoint y: 161, endPoint x: 312, endPoint y: 141, distance: 102.9
click at [315, 141] on p "A middle Eastern style wrap made with marinated grilled meat, garlic sauce, pic…" at bounding box center [319, 149] width 152 height 16
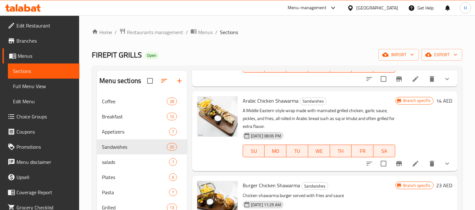
scroll to position [1348, 0]
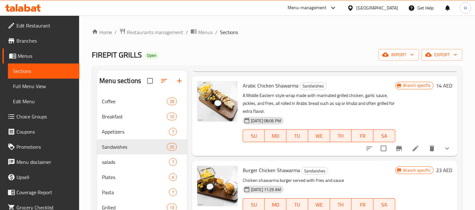
drag, startPoint x: 301, startPoint y: 140, endPoint x: 296, endPoint y: 165, distance: 25.4
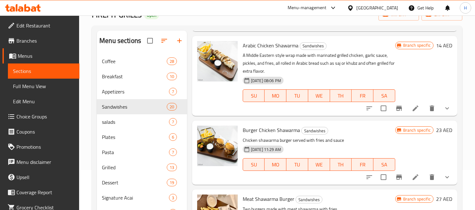
scroll to position [101, 0]
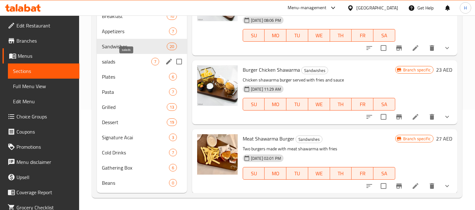
click at [127, 59] on span "salads" at bounding box center [126, 62] width 49 height 8
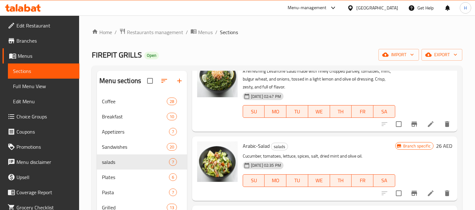
scroll to position [250, 0]
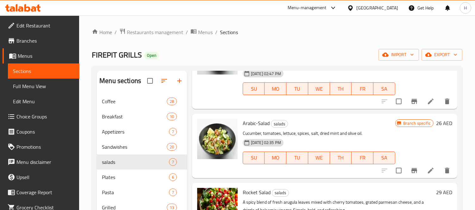
drag, startPoint x: 300, startPoint y: 115, endPoint x: 299, endPoint y: 135, distance: 19.7
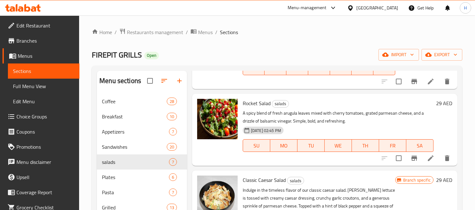
drag, startPoint x: 287, startPoint y: 121, endPoint x: 287, endPoint y: 142, distance: 21.2
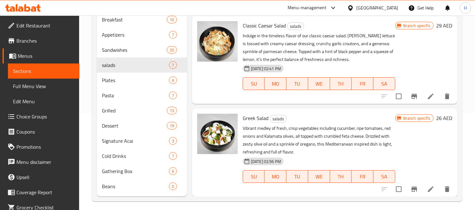
scroll to position [101, 0]
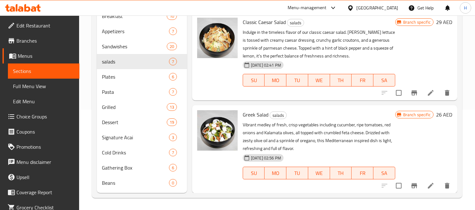
drag, startPoint x: 310, startPoint y: 149, endPoint x: 312, endPoint y: 159, distance: 10.0
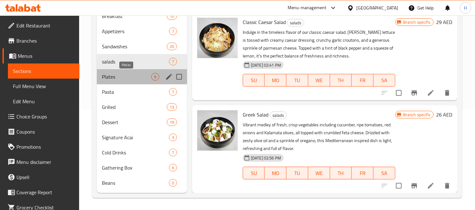
click at [106, 77] on span "Plates" at bounding box center [126, 77] width 49 height 8
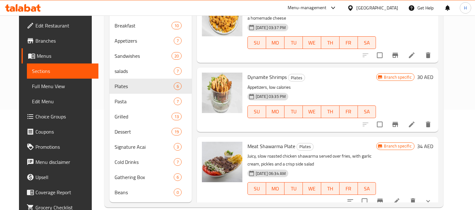
drag, startPoint x: 320, startPoint y: 148, endPoint x: 319, endPoint y: 111, distance: 36.4
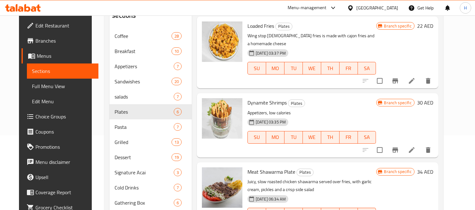
scroll to position [79, 0]
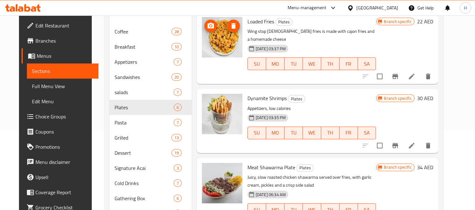
drag, startPoint x: 218, startPoint y: 49, endPoint x: 312, endPoint y: 78, distance: 98.3
click at [312, 78] on div "Menu items Add Sort Manage items Loaded Fries Plates Wing stop voodoo fries is …" at bounding box center [315, 107] width 246 height 233
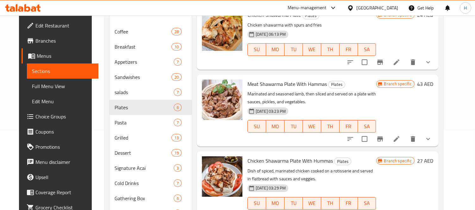
scroll to position [101, 0]
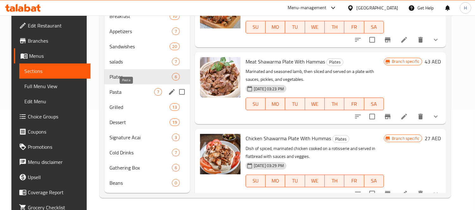
click at [125, 90] on span "Pasta" at bounding box center [131, 92] width 45 height 8
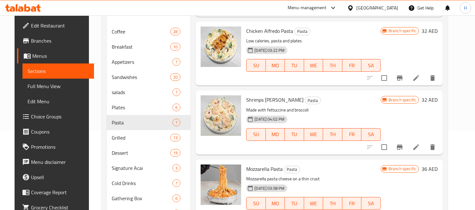
scroll to position [101, 0]
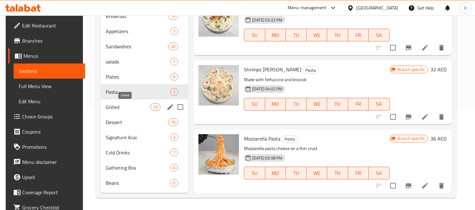
click at [110, 109] on span "Grilled" at bounding box center [128, 107] width 45 height 8
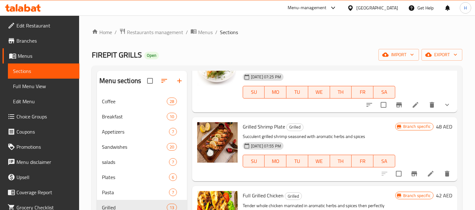
scroll to position [742, 0]
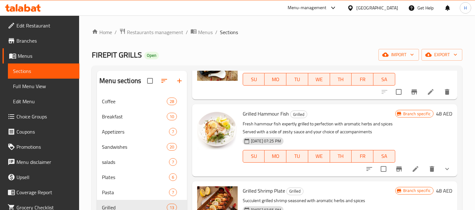
drag, startPoint x: 336, startPoint y: 141, endPoint x: 335, endPoint y: 122, distance: 19.0
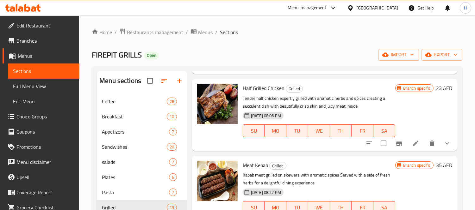
drag, startPoint x: 336, startPoint y: 135, endPoint x: 335, endPoint y: 156, distance: 20.9
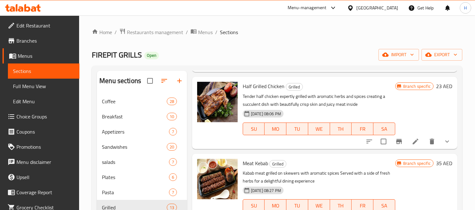
scroll to position [762, 0]
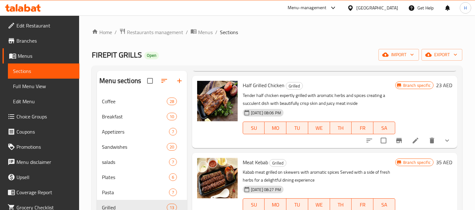
drag, startPoint x: 331, startPoint y: 159, endPoint x: 325, endPoint y: 184, distance: 25.3
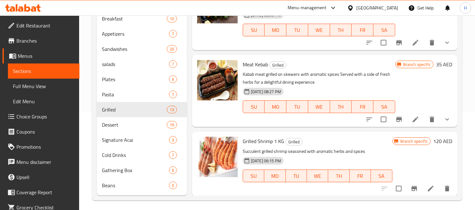
scroll to position [101, 0]
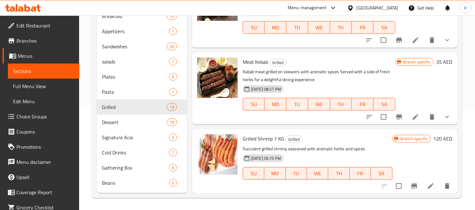
drag, startPoint x: 332, startPoint y: 163, endPoint x: 327, endPoint y: 184, distance: 21.4
click at [117, 124] on span "Dessert" at bounding box center [125, 123] width 47 height 8
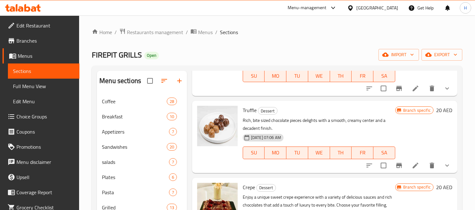
scroll to position [94, 0]
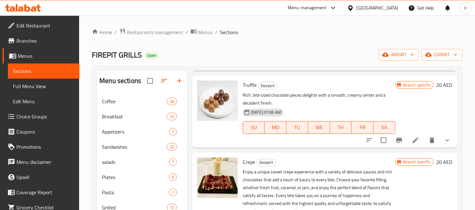
drag, startPoint x: 302, startPoint y: 154, endPoint x: 316, endPoint y: 175, distance: 25.0
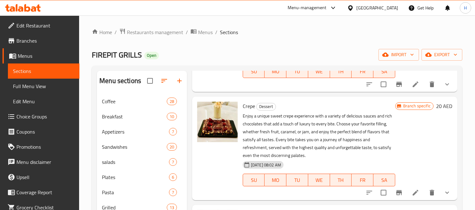
scroll to position [200, 0]
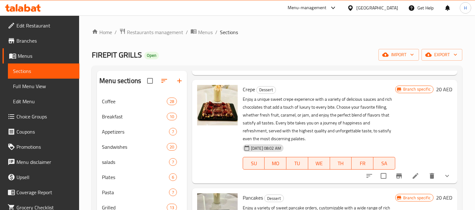
drag, startPoint x: 305, startPoint y: 143, endPoint x: 307, endPoint y: 128, distance: 15.3
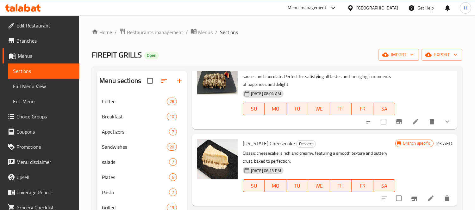
drag, startPoint x: 287, startPoint y: 144, endPoint x: 297, endPoint y: 177, distance: 34.4
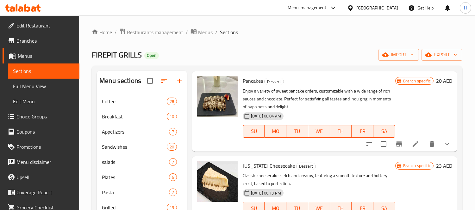
scroll to position [267, 0]
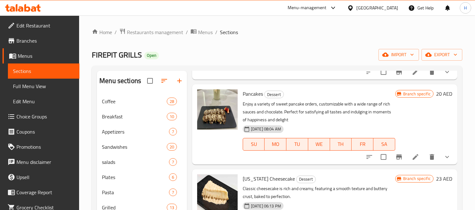
drag, startPoint x: 275, startPoint y: 128, endPoint x: 277, endPoint y: 112, distance: 15.9
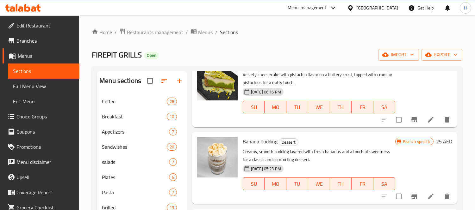
scroll to position [582, 0]
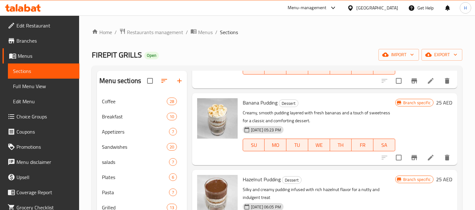
drag, startPoint x: 292, startPoint y: 127, endPoint x: 295, endPoint y: 157, distance: 30.5
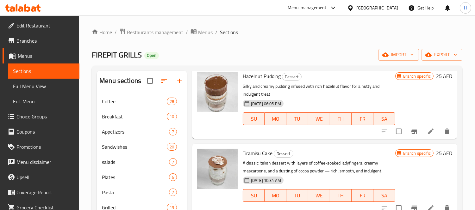
scroll to position [722, 0]
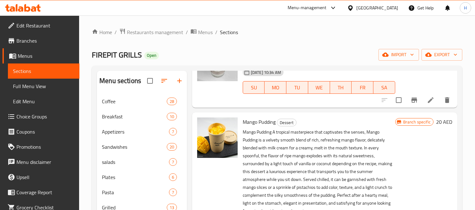
drag, startPoint x: 272, startPoint y: 141, endPoint x: 276, endPoint y: 115, distance: 25.9
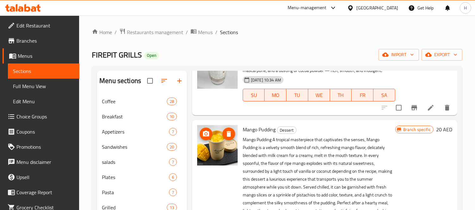
drag, startPoint x: 224, startPoint y: 159, endPoint x: 321, endPoint y: 165, distance: 97.6
click at [321, 165] on p "Mango Pudding A tropical masterpiece that captivates the senses, Mango Pudding …" at bounding box center [319, 179] width 152 height 87
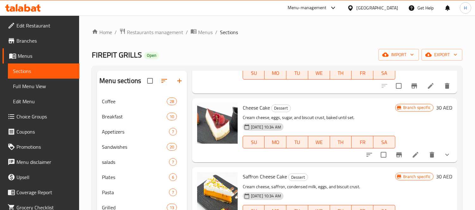
drag, startPoint x: 301, startPoint y: 152, endPoint x: 300, endPoint y: 175, distance: 22.8
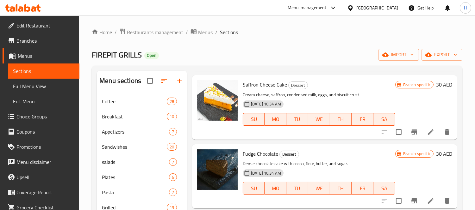
drag, startPoint x: 300, startPoint y: 172, endPoint x: 304, endPoint y: 190, distance: 18.3
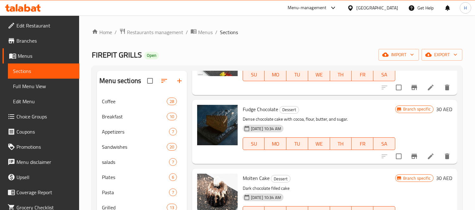
drag, startPoint x: 271, startPoint y: 140, endPoint x: 279, endPoint y: 156, distance: 17.8
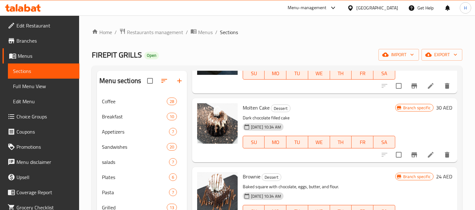
drag, startPoint x: 301, startPoint y: 121, endPoint x: 304, endPoint y: 145, distance: 23.6
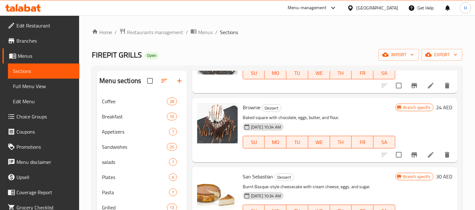
drag, startPoint x: 271, startPoint y: 154, endPoint x: 275, endPoint y: 174, distance: 20.0
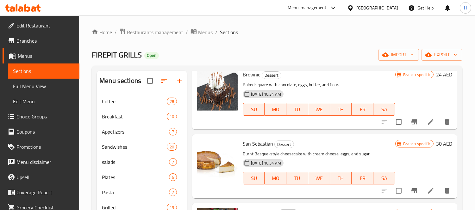
scroll to position [1293, 0]
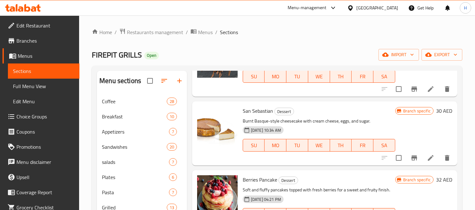
drag, startPoint x: 285, startPoint y: 158, endPoint x: 285, endPoint y: 182, distance: 24.4
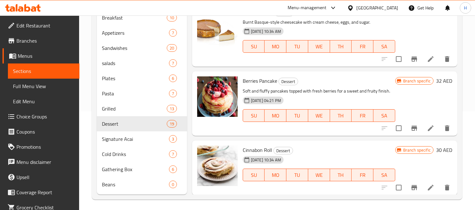
scroll to position [101, 0]
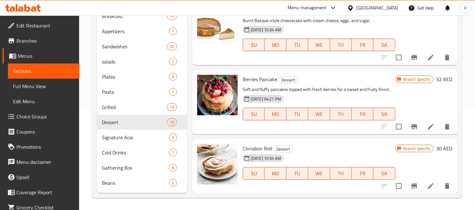
drag, startPoint x: 333, startPoint y: 164, endPoint x: 336, endPoint y: 175, distance: 11.7
click at [120, 138] on span "Signature Acai" at bounding box center [126, 138] width 49 height 8
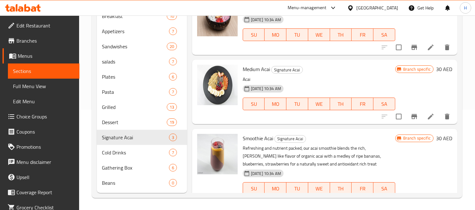
drag, startPoint x: 304, startPoint y: 128, endPoint x: 309, endPoint y: 108, distance: 21.1
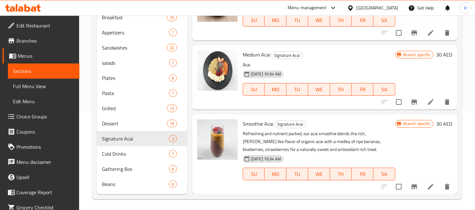
scroll to position [101, 0]
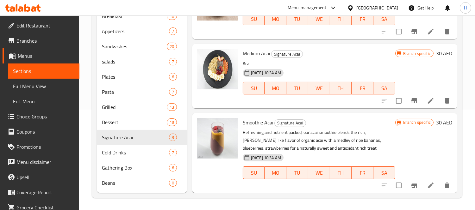
drag, startPoint x: 293, startPoint y: 151, endPoint x: 296, endPoint y: 161, distance: 10.7
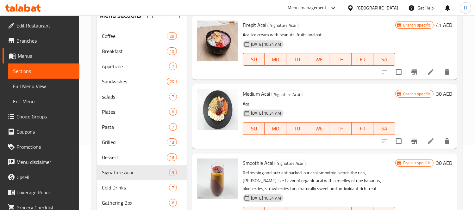
scroll to position [16, 0]
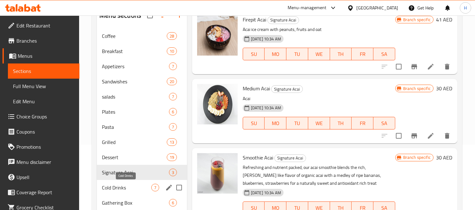
click at [129, 186] on span "Cold Drinks" at bounding box center [126, 188] width 49 height 8
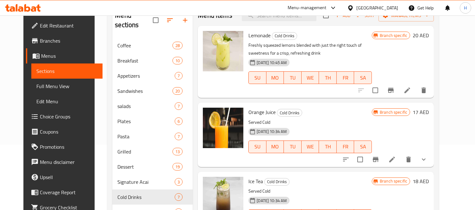
drag, startPoint x: 328, startPoint y: 165, endPoint x: 329, endPoint y: 121, distance: 43.4
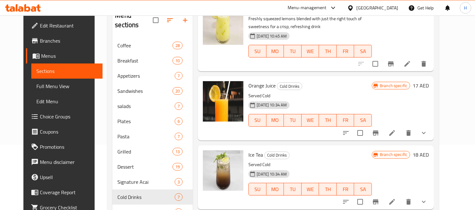
scroll to position [34, 0]
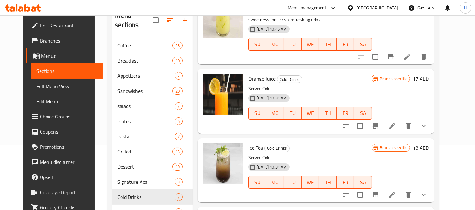
drag, startPoint x: 339, startPoint y: 110, endPoint x: 336, endPoint y: 124, distance: 14.5
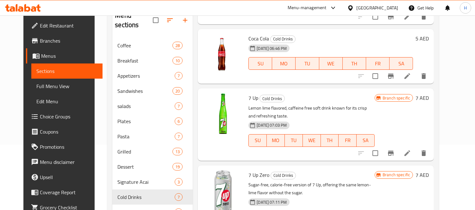
scroll to position [290, 0]
drag, startPoint x: 286, startPoint y: 137, endPoint x: 289, endPoint y: 155, distance: 18.3
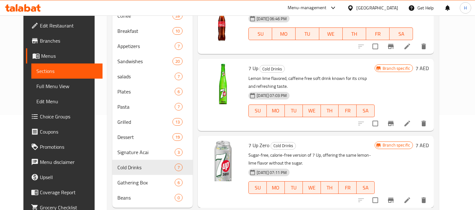
scroll to position [101, 0]
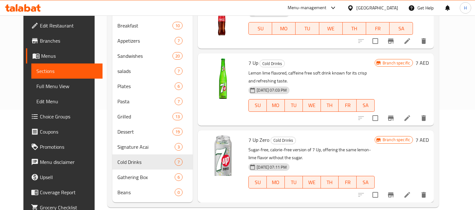
drag, startPoint x: 290, startPoint y: 159, endPoint x: 293, endPoint y: 184, distance: 24.2
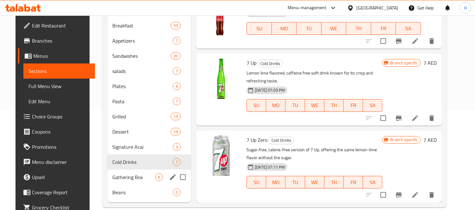
click at [126, 174] on span "Gathering Box" at bounding box center [133, 178] width 43 height 8
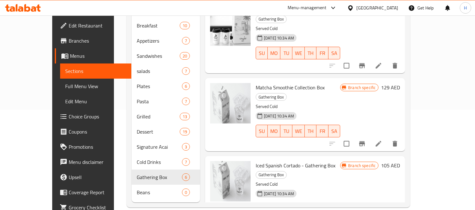
drag, startPoint x: 294, startPoint y: 126, endPoint x: 296, endPoint y: 73, distance: 52.9
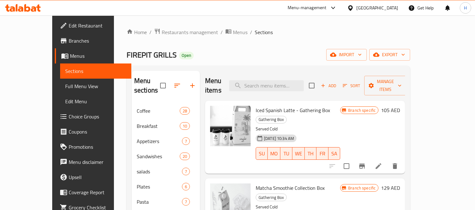
drag, startPoint x: 303, startPoint y: 131, endPoint x: 308, endPoint y: 106, distance: 25.4
click at [283, 106] on span "Iced Spanish Latte - Gathering Box" at bounding box center [293, 110] width 74 height 9
copy h6 "Iced Spanish Latte - Gathering Box"
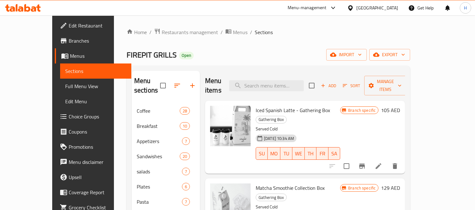
click at [256, 184] on span "Matcha Smoothie Collection Box" at bounding box center [290, 188] width 69 height 9
copy h6 "Matcha Smoothie Collection Box"
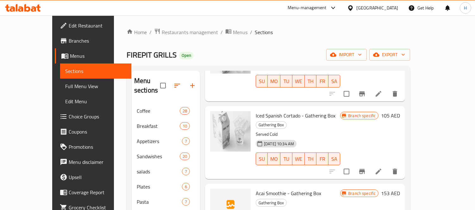
drag, startPoint x: 357, startPoint y: 160, endPoint x: 364, endPoint y: 176, distance: 17.0
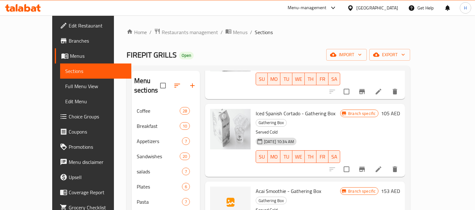
click at [306, 109] on span "Iced Spanish Cortado - Gathering Box" at bounding box center [296, 113] width 80 height 9
copy h6 "Iced Spanish Cortado - Gathering Box"
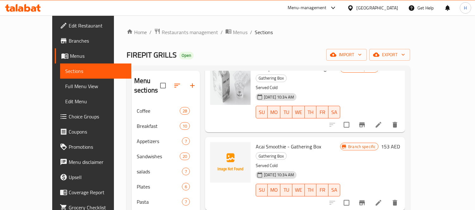
scroll to position [207, 0]
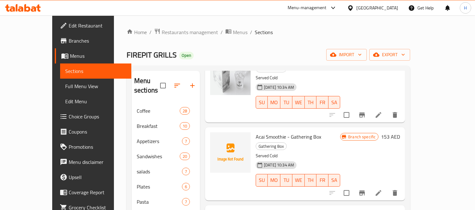
drag, startPoint x: 270, startPoint y: 155, endPoint x: 284, endPoint y: 179, distance: 27.2
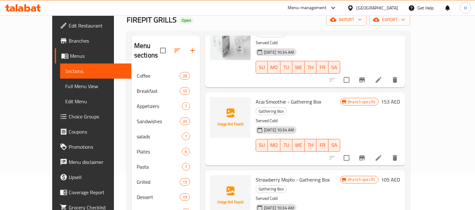
scroll to position [101, 0]
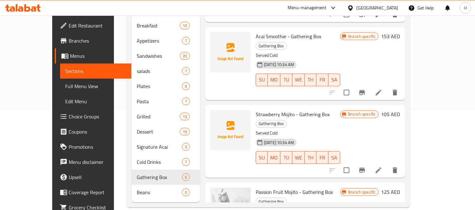
click at [285, 188] on span "Passion Fruit Mojito - Gathering Box" at bounding box center [294, 192] width 77 height 9
copy h6 "Passion Fruit Mojito - Gathering Box"
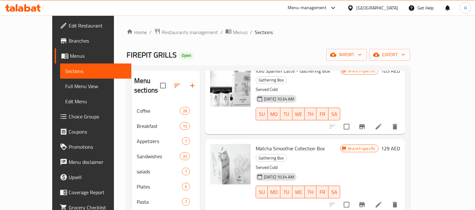
scroll to position [15, 0]
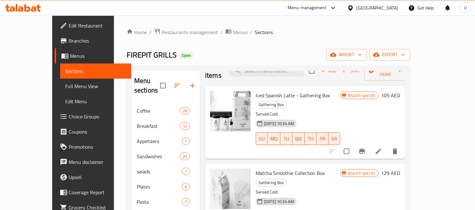
drag, startPoint x: 284, startPoint y: 143, endPoint x: 292, endPoint y: 118, distance: 26.3
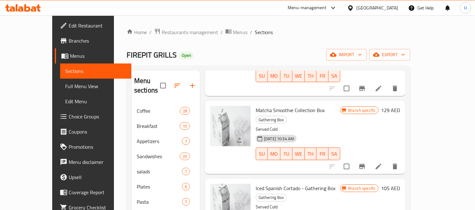
drag, startPoint x: 304, startPoint y: 138, endPoint x: 306, endPoint y: 145, distance: 7.2
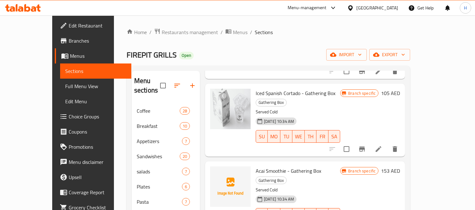
scroll to position [207, 0]
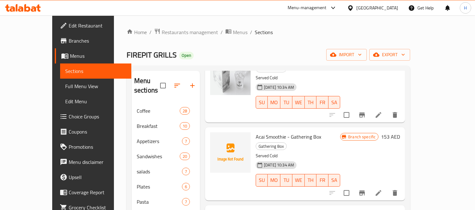
drag, startPoint x: 355, startPoint y: 171, endPoint x: 358, endPoint y: 195, distance: 24.2
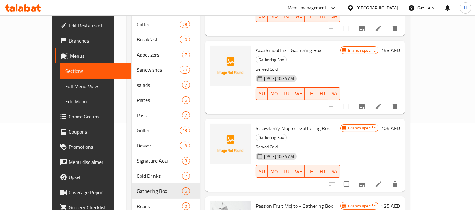
scroll to position [101, 0]
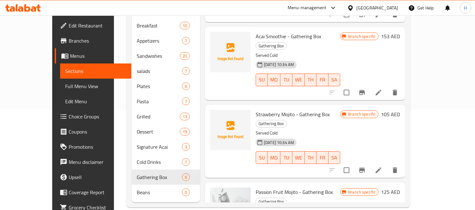
drag, startPoint x: 331, startPoint y: 173, endPoint x: 336, endPoint y: 205, distance: 32.3
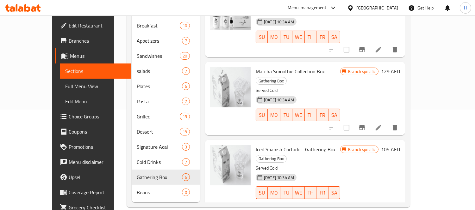
scroll to position [0, 0]
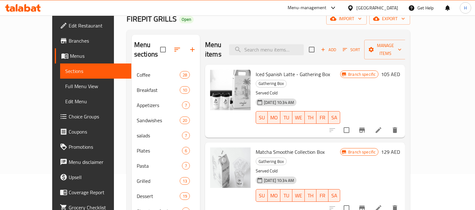
drag, startPoint x: 270, startPoint y: 124, endPoint x: 272, endPoint y: 114, distance: 10.7
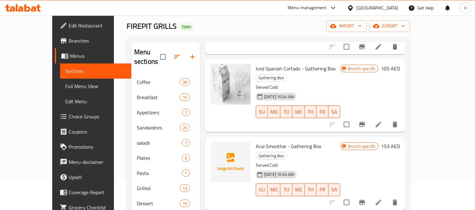
drag, startPoint x: 294, startPoint y: 136, endPoint x: 298, endPoint y: 169, distance: 32.8
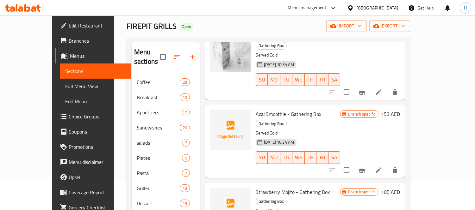
scroll to position [207, 0]
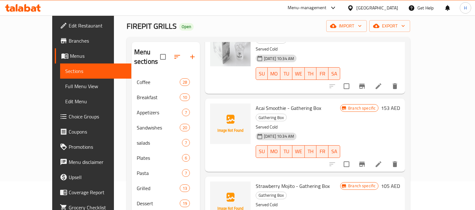
drag, startPoint x: 305, startPoint y: 126, endPoint x: 304, endPoint y: 164, distance: 37.7
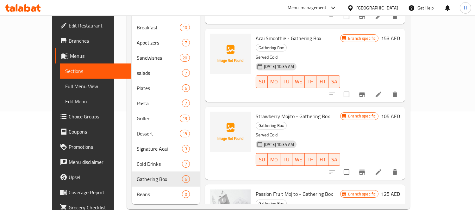
scroll to position [99, 0]
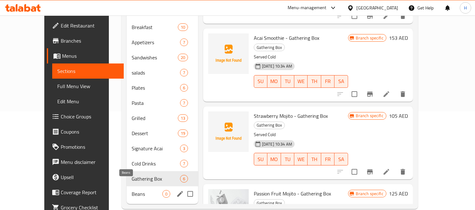
click at [132, 190] on span "Beans" at bounding box center [147, 194] width 31 height 8
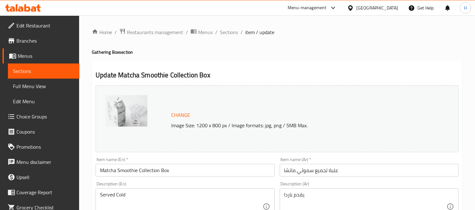
click at [281, 54] on h4 "Gathering Box section" at bounding box center [277, 52] width 370 height 6
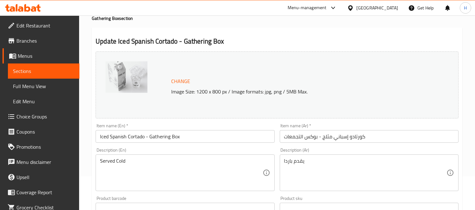
scroll to position [35, 0]
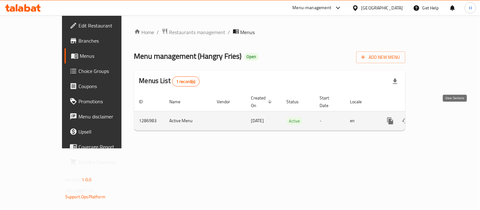
click at [440, 117] on icon "enhanced table" at bounding box center [436, 121] width 8 height 8
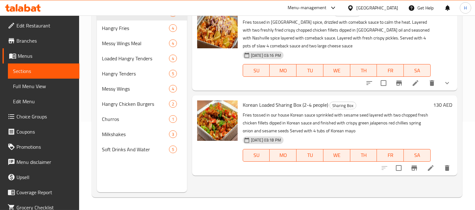
drag, startPoint x: 282, startPoint y: 109, endPoint x: 285, endPoint y: 139, distance: 30.2
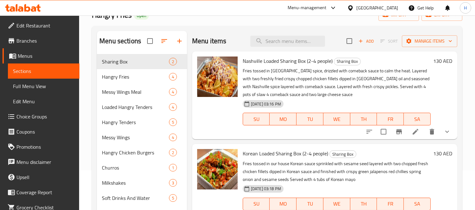
scroll to position [20, 0]
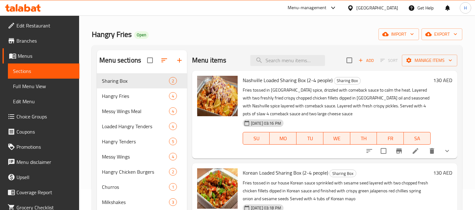
drag, startPoint x: 283, startPoint y: 139, endPoint x: 285, endPoint y: 121, distance: 17.8
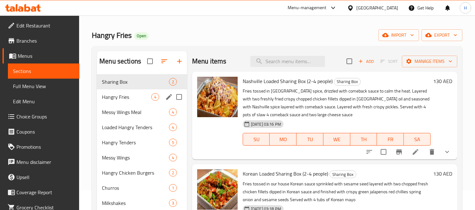
click at [128, 96] on span "Hangry Fries" at bounding box center [126, 97] width 49 height 8
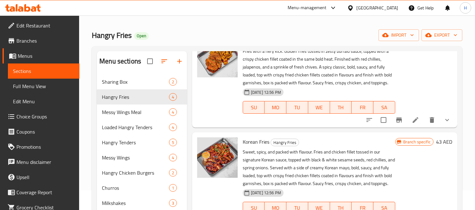
drag, startPoint x: 317, startPoint y: 103, endPoint x: 319, endPoint y: 118, distance: 14.9
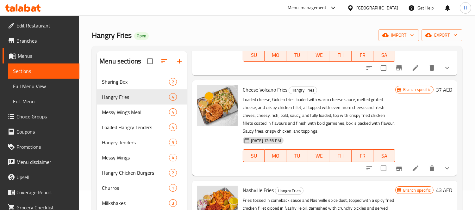
drag, startPoint x: 282, startPoint y: 89, endPoint x: 289, endPoint y: 113, distance: 25.1
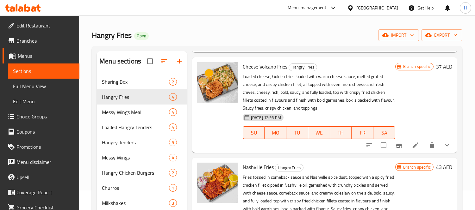
drag, startPoint x: 289, startPoint y: 113, endPoint x: 296, endPoint y: 128, distance: 16.3
drag, startPoint x: 284, startPoint y: 111, endPoint x: 282, endPoint y: 135, distance: 23.8
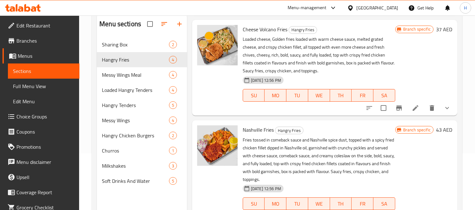
scroll to position [89, 0]
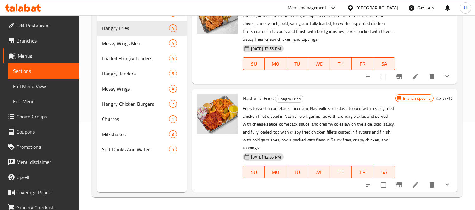
drag, startPoint x: 289, startPoint y: 157, endPoint x: 290, endPoint y: 185, distance: 28.2
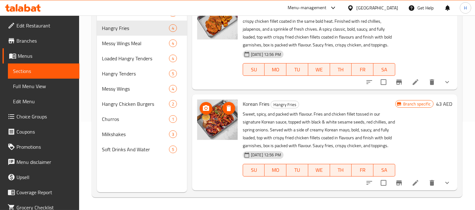
scroll to position [0, 0]
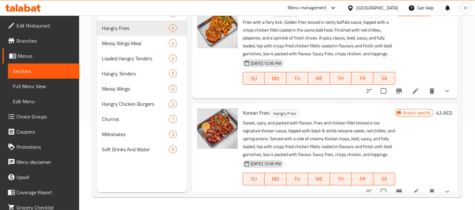
drag, startPoint x: 192, startPoint y: 157, endPoint x: 201, endPoint y: 91, distance: 66.0
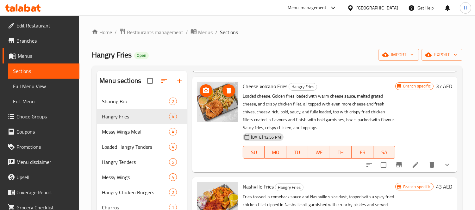
drag, startPoint x: 203, startPoint y: 176, endPoint x: 199, endPoint y: 103, distance: 73.9
click at [111, 128] on span "Messy Wings Meal" at bounding box center [126, 132] width 49 height 8
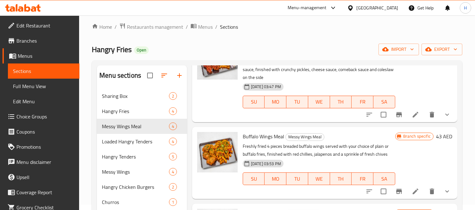
scroll to position [89, 0]
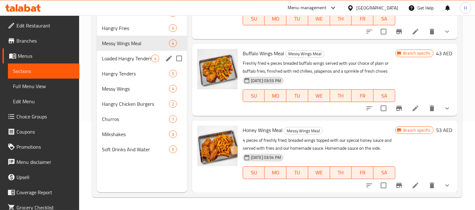
click at [135, 54] on div "Loaded Hangry Tenders 4" at bounding box center [142, 58] width 90 height 15
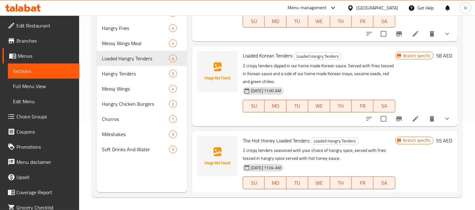
scroll to position [121, 0]
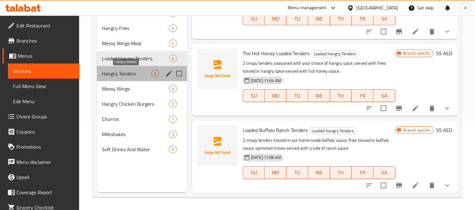
click at [129, 72] on span "Hangry Tenders" at bounding box center [126, 74] width 49 height 8
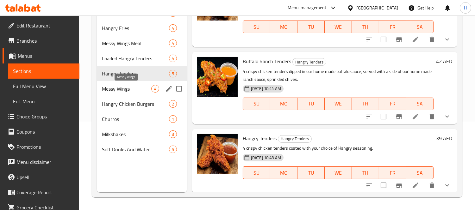
click at [121, 86] on span "Messy Wings" at bounding box center [126, 89] width 49 height 8
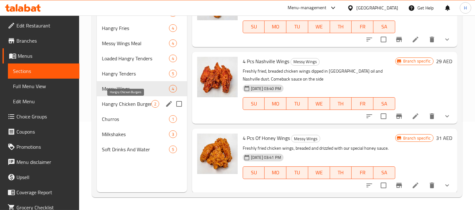
click at [131, 105] on span "Hangry Chicken Burgers" at bounding box center [126, 104] width 49 height 8
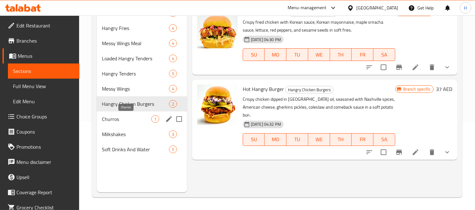
click at [124, 118] on span "Churros" at bounding box center [126, 119] width 49 height 8
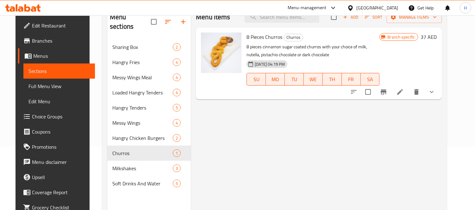
scroll to position [53, 0]
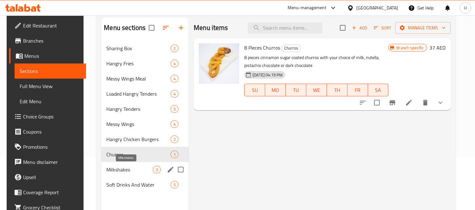
click at [124, 169] on span "Milkshakes" at bounding box center [129, 170] width 47 height 8
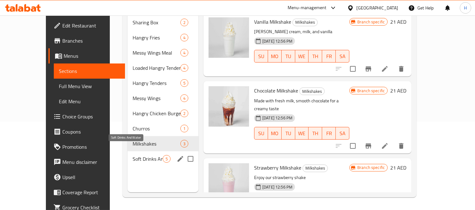
click at [133, 155] on span "Soft Drinks And Water" at bounding box center [148, 159] width 30 height 8
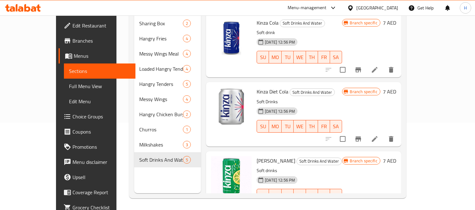
scroll to position [89, 0]
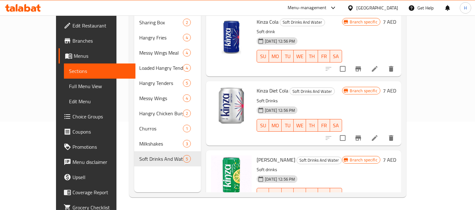
click at [297, 157] on span "Soft Drinks And Water" at bounding box center [319, 160] width 45 height 7
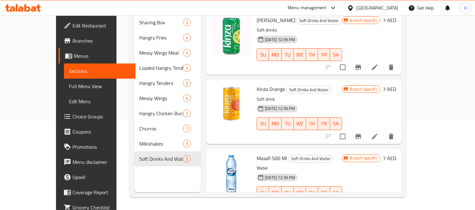
scroll to position [150, 0]
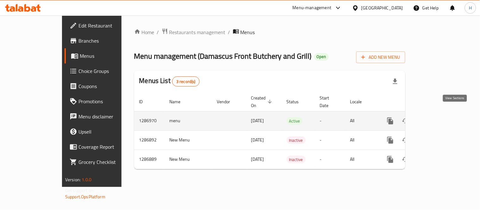
click at [440, 117] on icon "enhanced table" at bounding box center [436, 121] width 8 height 8
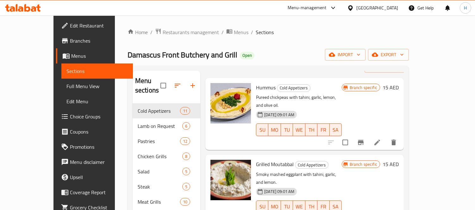
drag, startPoint x: 276, startPoint y: 150, endPoint x: 277, endPoint y: 162, distance: 12.0
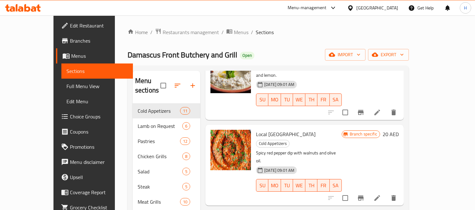
drag, startPoint x: 263, startPoint y: 130, endPoint x: 264, endPoint y: 141, distance: 11.1
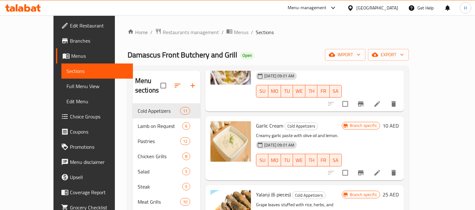
drag, startPoint x: 256, startPoint y: 149, endPoint x: 259, endPoint y: 171, distance: 22.8
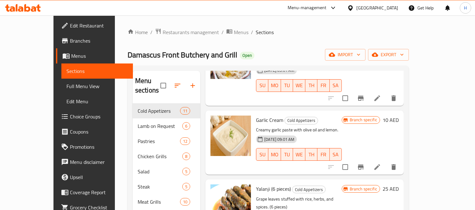
click at [302, 196] on p "Grape leaves stuffed with rice, herbs, and spices. (6 pieces)" at bounding box center [299, 204] width 86 height 16
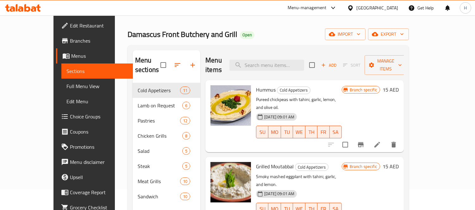
scroll to position [0, 0]
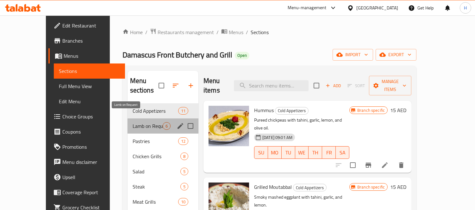
click at [133, 122] on span "Lamb on Request" at bounding box center [148, 126] width 30 height 8
